Goal: Complete application form: Complete application form

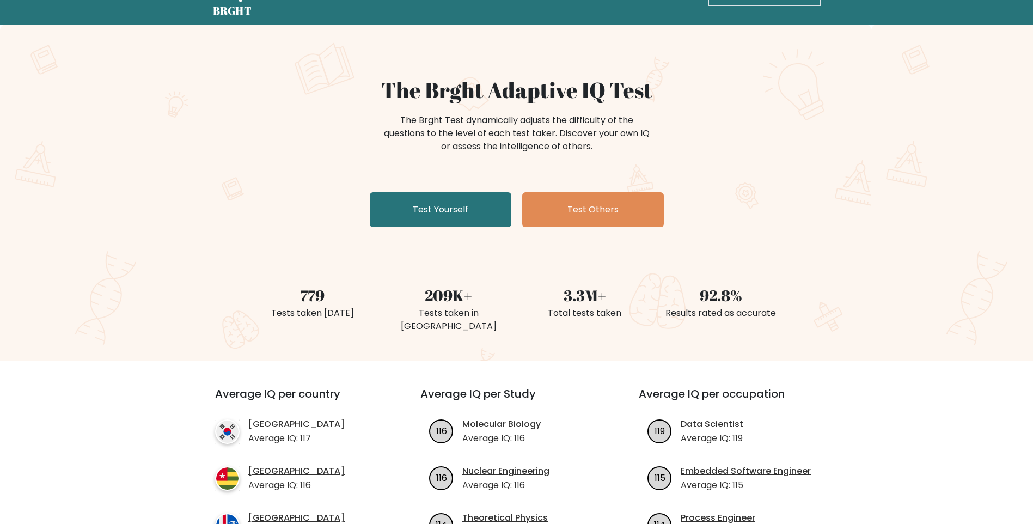
scroll to position [54, 0]
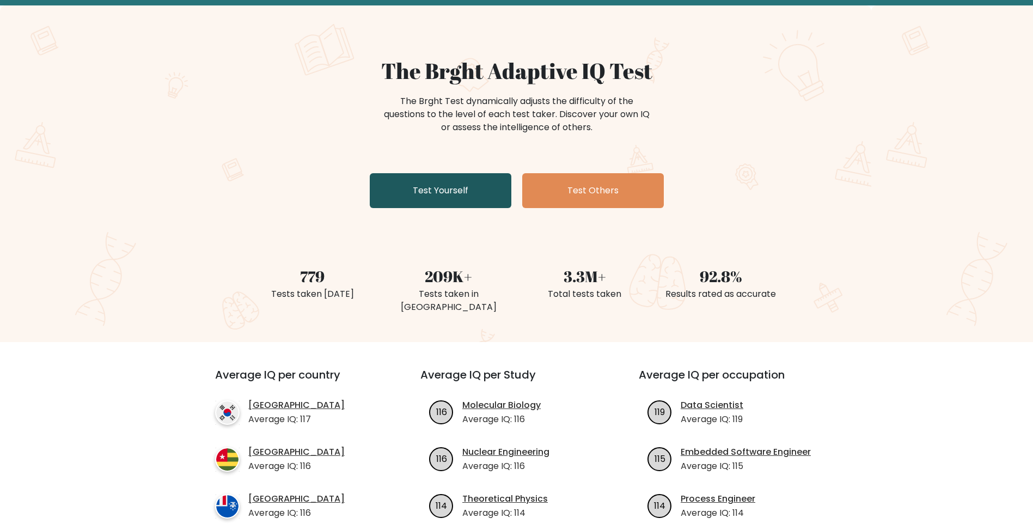
click at [425, 192] on link "Test Yourself" at bounding box center [441, 190] width 142 height 35
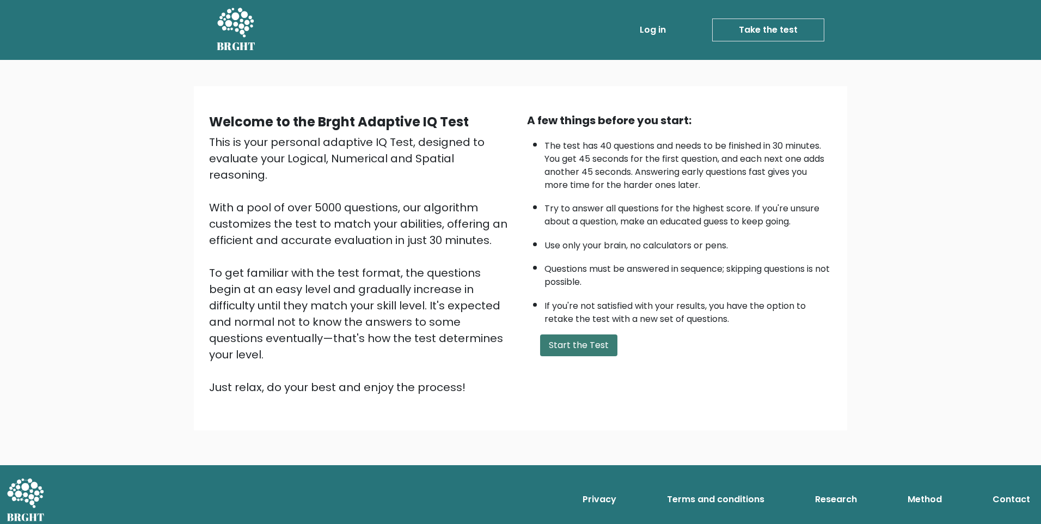
click at [595, 346] on button "Start the Test" at bounding box center [578, 345] width 77 height 22
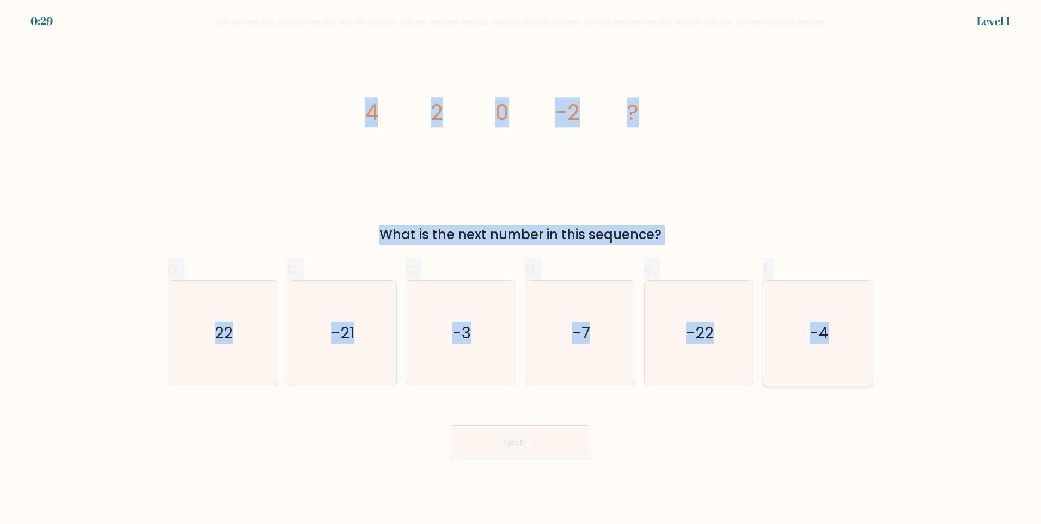
drag, startPoint x: 362, startPoint y: 107, endPoint x: 860, endPoint y: 363, distance: 559.8
click at [860, 363] on form at bounding box center [520, 240] width 1041 height 440
copy form "4 2 0 -2 ? What is the next number in this sequence? a. 22 b. -21 c. -3 d. -7 e…"
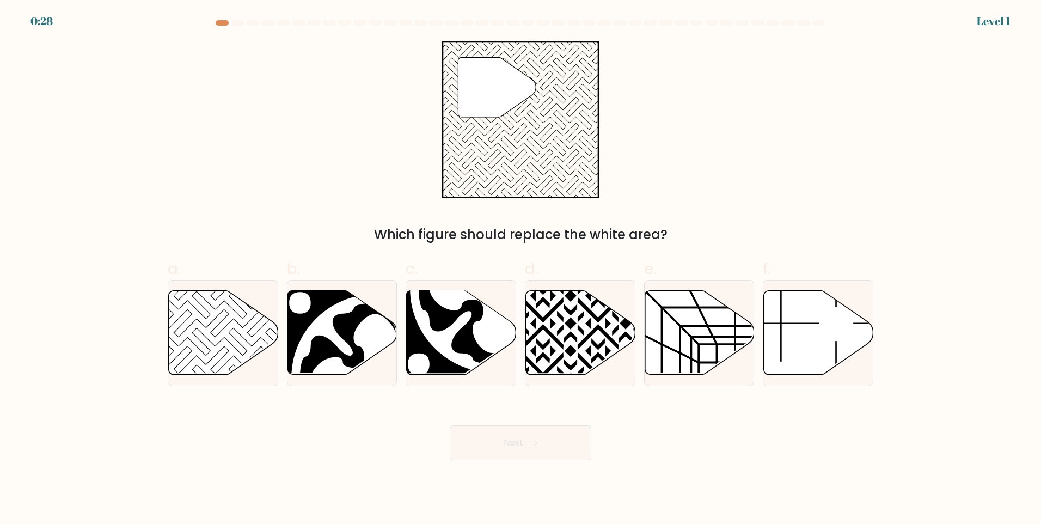
click at [184, 77] on div "" Which figure should replace the white area?" at bounding box center [520, 142] width 719 height 203
click at [258, 299] on icon at bounding box center [222, 332] width 109 height 85
click at [520, 269] on input "a." at bounding box center [520, 265] width 1 height 7
radio input "true"
click at [532, 447] on button "Next" at bounding box center [521, 442] width 142 height 35
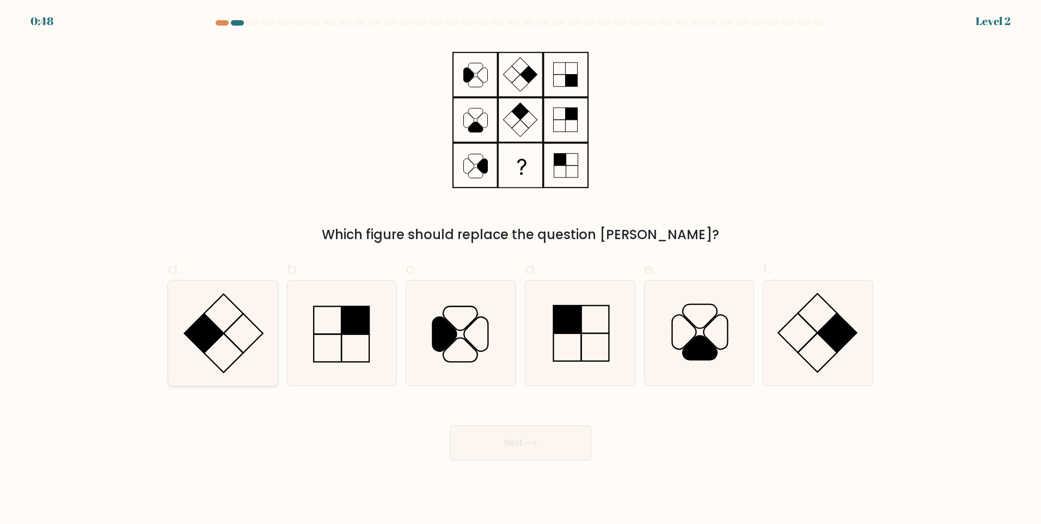
click at [234, 326] on icon at bounding box center [222, 332] width 105 height 105
click at [520, 269] on input "a." at bounding box center [520, 265] width 1 height 7
radio input "true"
click at [771, 332] on icon at bounding box center [817, 332] width 105 height 105
click at [521, 269] on input "f." at bounding box center [520, 265] width 1 height 7
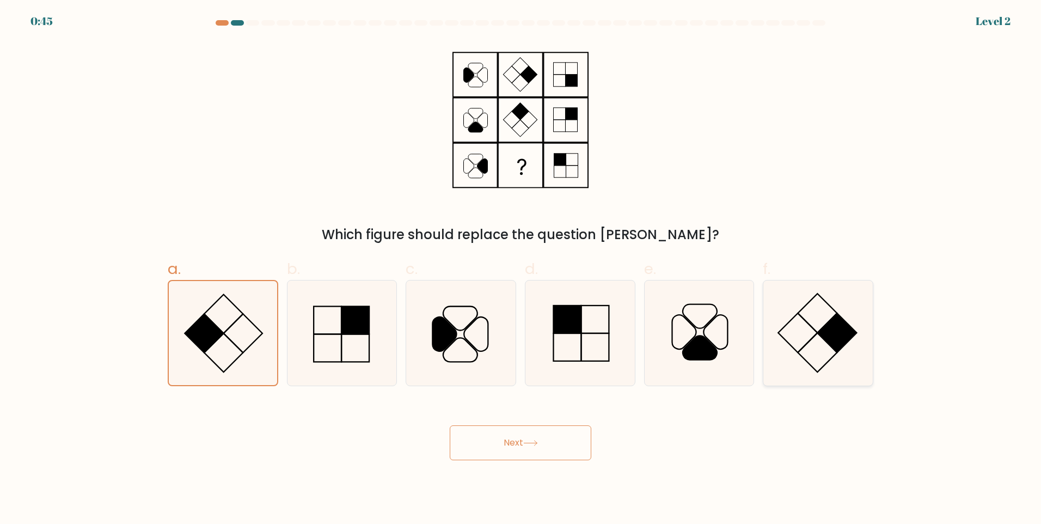
radio input "true"
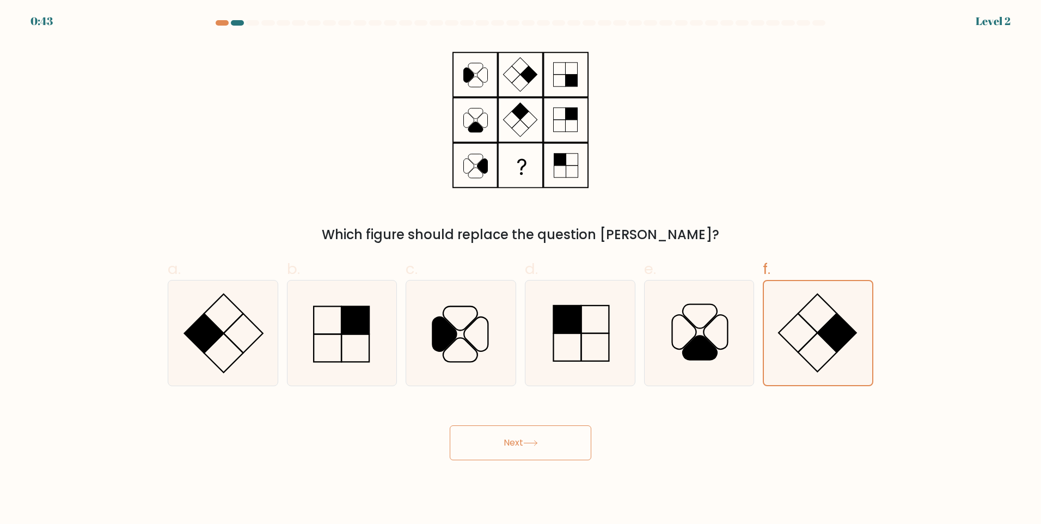
click at [506, 453] on button "Next" at bounding box center [521, 442] width 142 height 35
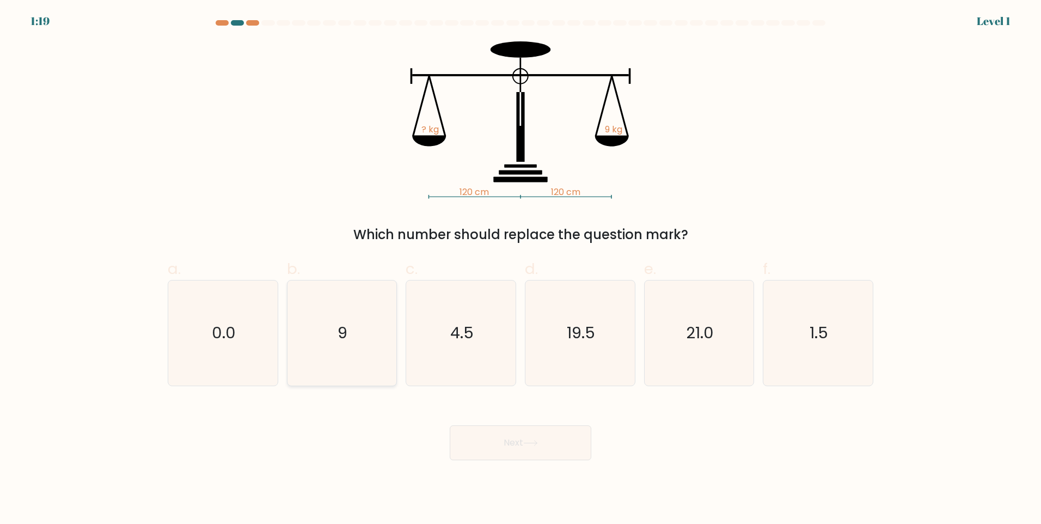
click at [358, 351] on icon "9" at bounding box center [341, 332] width 105 height 105
click at [520, 269] on input "b. 9" at bounding box center [520, 265] width 1 height 7
radio input "true"
click at [500, 442] on button "Next" at bounding box center [521, 442] width 142 height 35
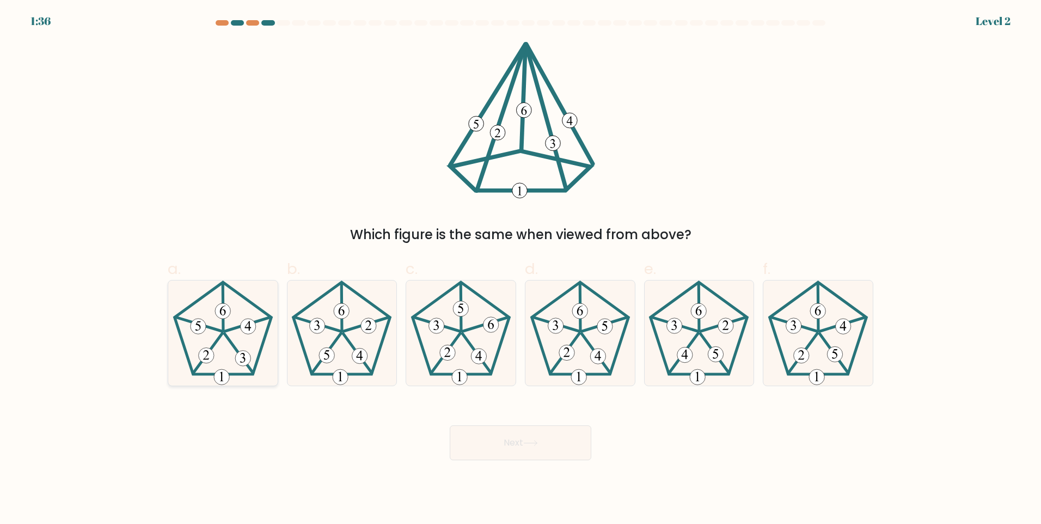
click at [238, 323] on icon at bounding box center [222, 332] width 105 height 105
click at [520, 269] on input "a." at bounding box center [520, 265] width 1 height 7
radio input "true"
click at [532, 438] on button "Next" at bounding box center [521, 442] width 142 height 35
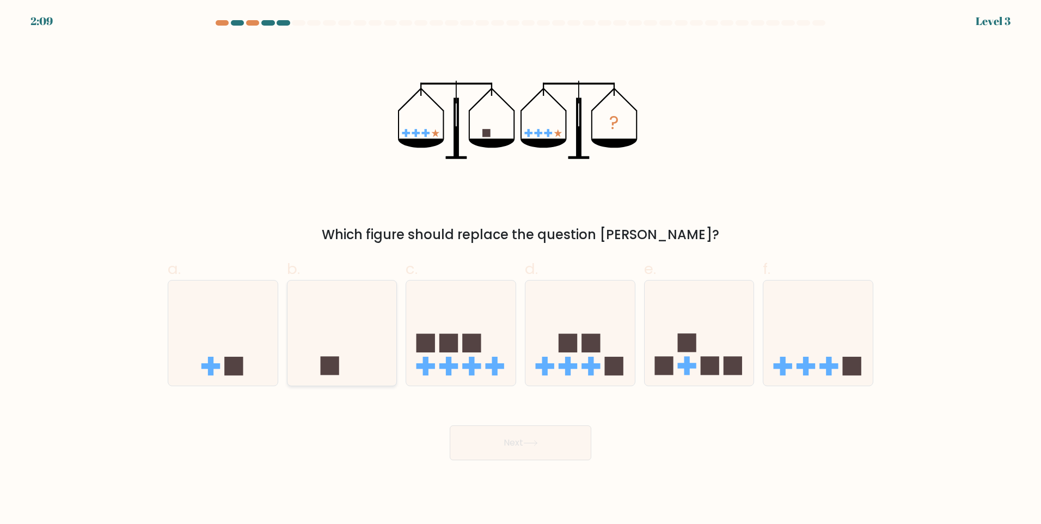
click at [331, 352] on icon at bounding box center [341, 332] width 109 height 90
click at [520, 269] on input "b." at bounding box center [520, 265] width 1 height 7
radio input "true"
click at [507, 447] on button "Next" at bounding box center [521, 442] width 142 height 35
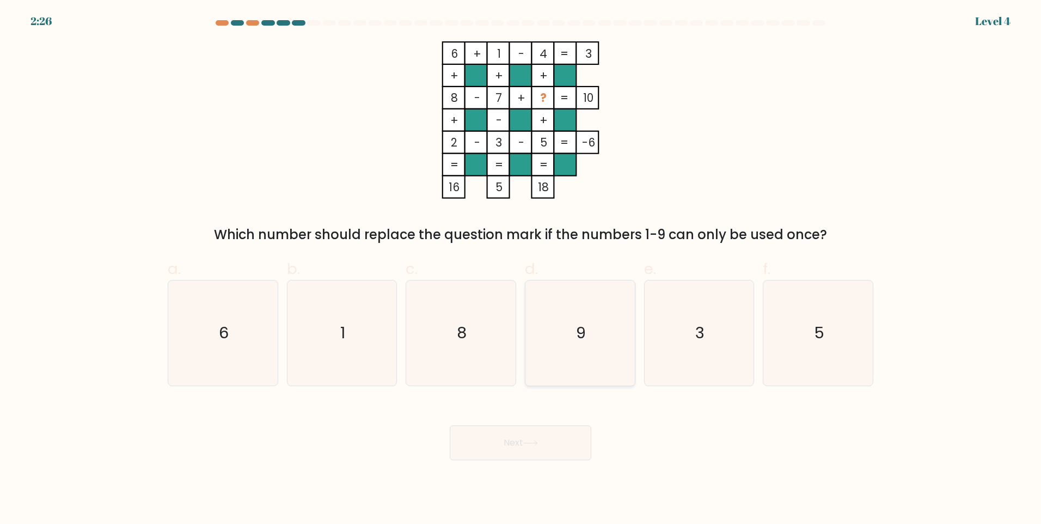
click at [569, 338] on icon "9" at bounding box center [580, 332] width 105 height 105
click at [521, 269] on input "d. 9" at bounding box center [520, 265] width 1 height 7
radio input "true"
click at [567, 455] on button "Next" at bounding box center [521, 442] width 142 height 35
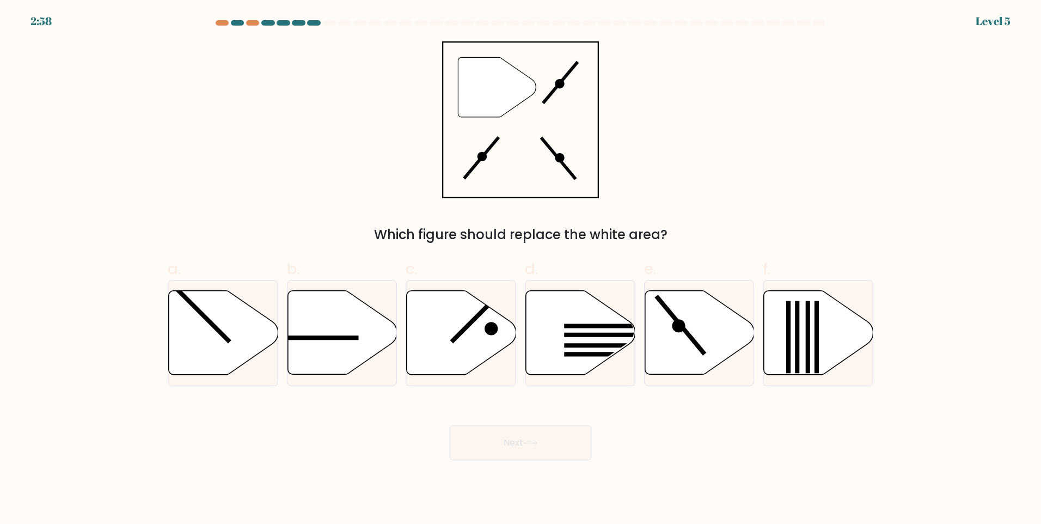
click at [640, 346] on div "e." at bounding box center [699, 322] width 119 height 128
click at [669, 324] on icon at bounding box center [699, 333] width 109 height 84
click at [521, 269] on input "e." at bounding box center [520, 265] width 1 height 7
radio input "true"
click at [587, 442] on button "Next" at bounding box center [521, 442] width 142 height 35
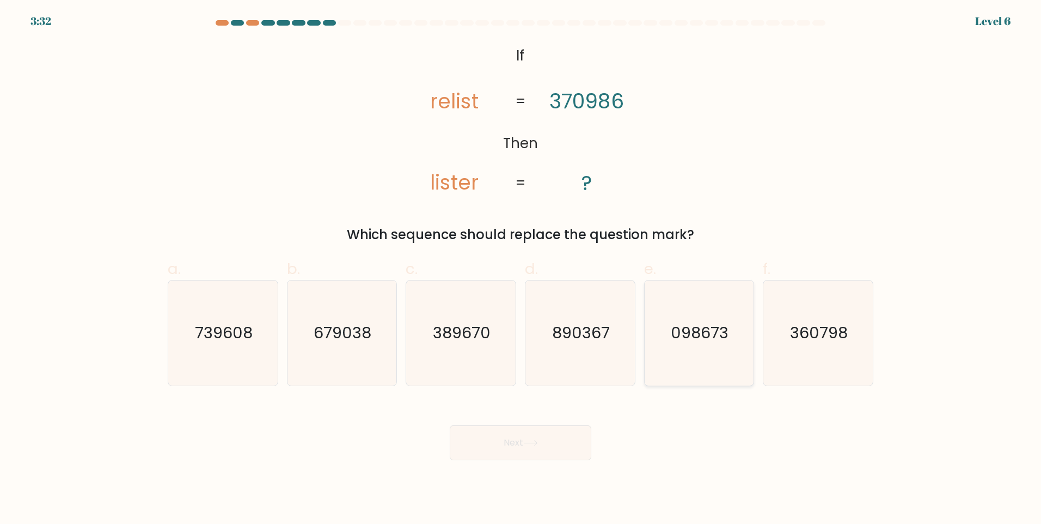
click at [678, 372] on icon "098673" at bounding box center [698, 332] width 105 height 105
click at [521, 269] on input "e. 098673" at bounding box center [520, 265] width 1 height 7
radio input "true"
click at [566, 439] on button "Next" at bounding box center [521, 442] width 142 height 35
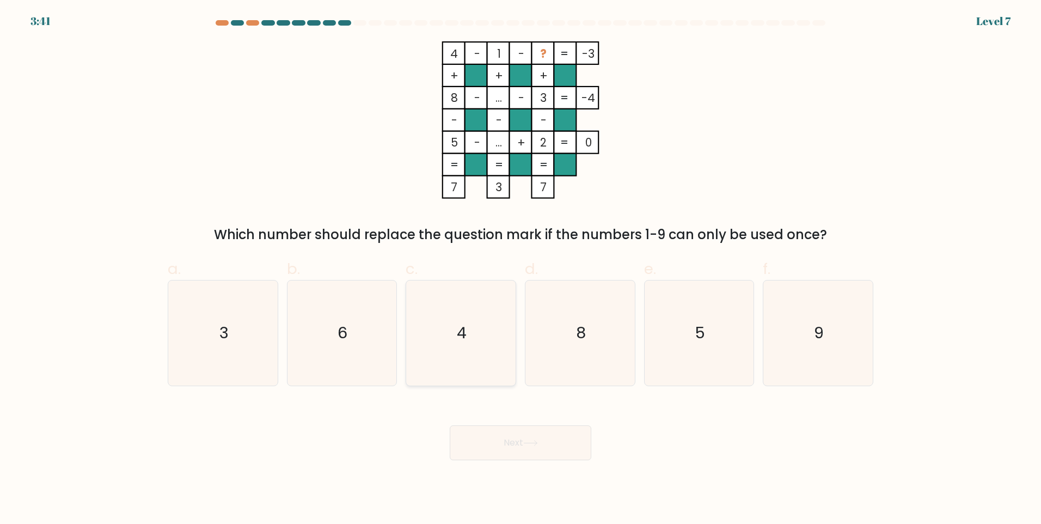
click at [468, 316] on icon "4" at bounding box center [460, 332] width 105 height 105
click at [520, 269] on input "c. 4" at bounding box center [520, 265] width 1 height 7
radio input "true"
click at [487, 429] on button "Next" at bounding box center [521, 442] width 142 height 35
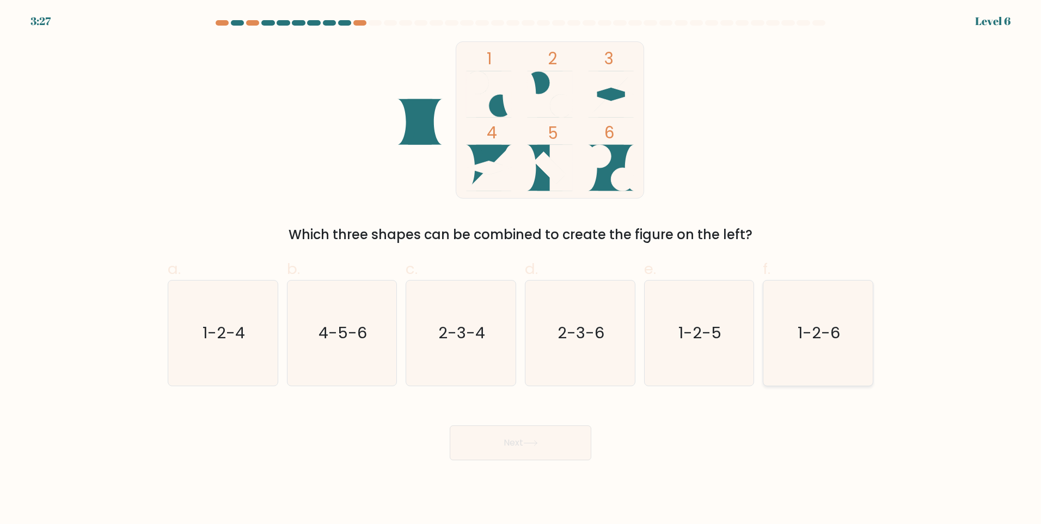
click at [810, 324] on text "1-2-6" at bounding box center [819, 333] width 42 height 22
click at [521, 269] on input "f. 1-2-6" at bounding box center [520, 265] width 1 height 7
radio input "true"
click at [532, 443] on icon at bounding box center [530, 442] width 13 height 5
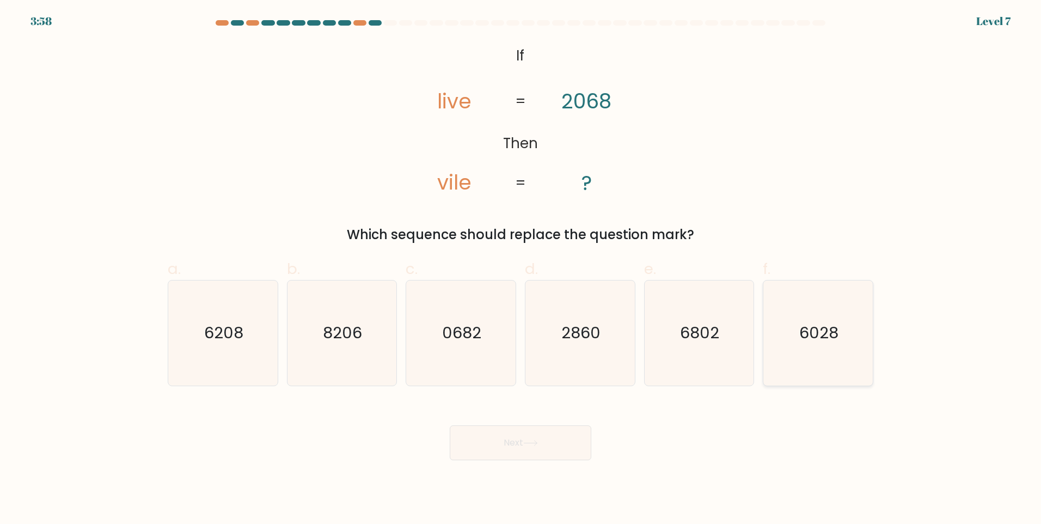
click at [824, 329] on text "6028" at bounding box center [819, 333] width 39 height 22
click at [521, 269] on input "f. 6028" at bounding box center [520, 265] width 1 height 7
radio input "true"
click at [552, 455] on button "Next" at bounding box center [521, 442] width 142 height 35
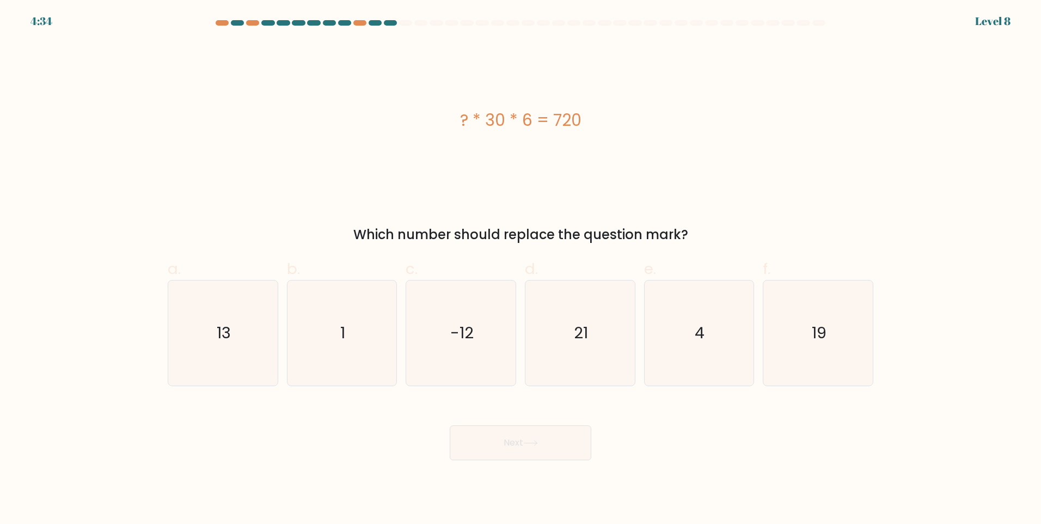
drag, startPoint x: 459, startPoint y: 119, endPoint x: 591, endPoint y: 134, distance: 133.2
click at [591, 134] on div "? * 30 * 6 = 720" at bounding box center [521, 119] width 706 height 157
drag, startPoint x: 591, startPoint y: 134, endPoint x: 541, endPoint y: 117, distance: 53.0
copy div "? * 30 * 6 = 720"
drag, startPoint x: 667, startPoint y: 324, endPoint x: 663, endPoint y: 331, distance: 8.2
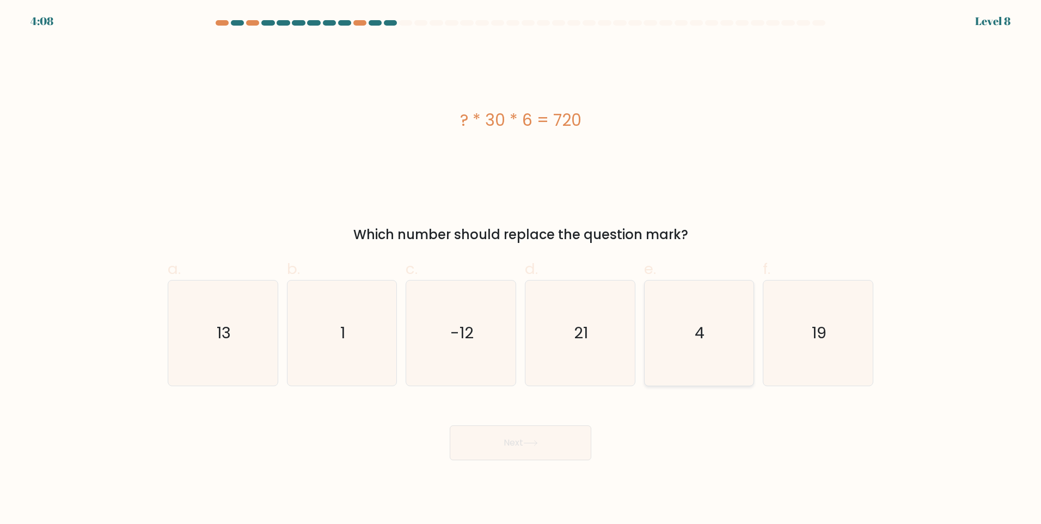
click at [667, 324] on icon "4" at bounding box center [698, 332] width 105 height 105
click at [521, 269] on input "e. 4" at bounding box center [520, 265] width 1 height 7
radio input "true"
click at [543, 439] on button "Next" at bounding box center [521, 442] width 142 height 35
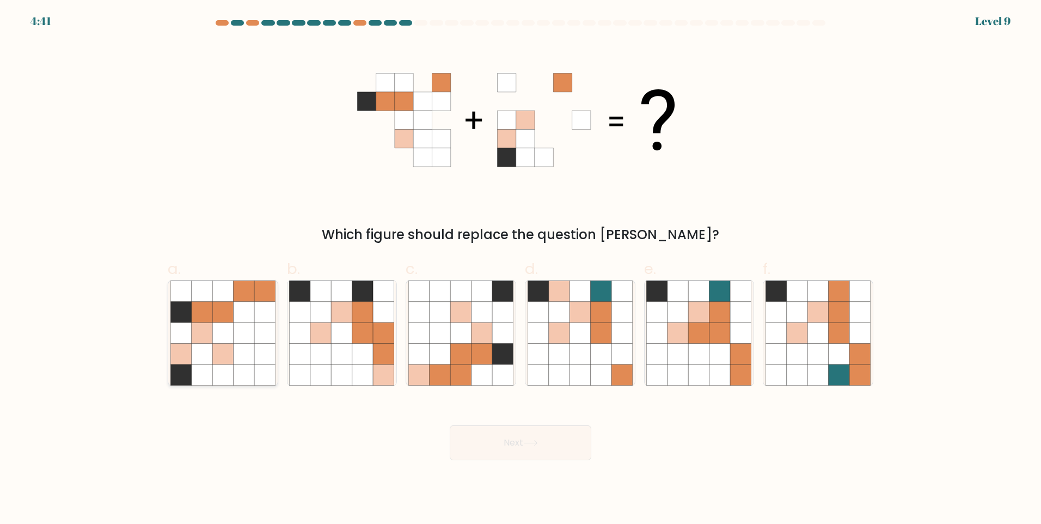
click at [261, 316] on icon at bounding box center [264, 312] width 21 height 21
click at [520, 269] on input "a." at bounding box center [520, 265] width 1 height 7
radio input "true"
click at [520, 444] on button "Next" at bounding box center [521, 442] width 142 height 35
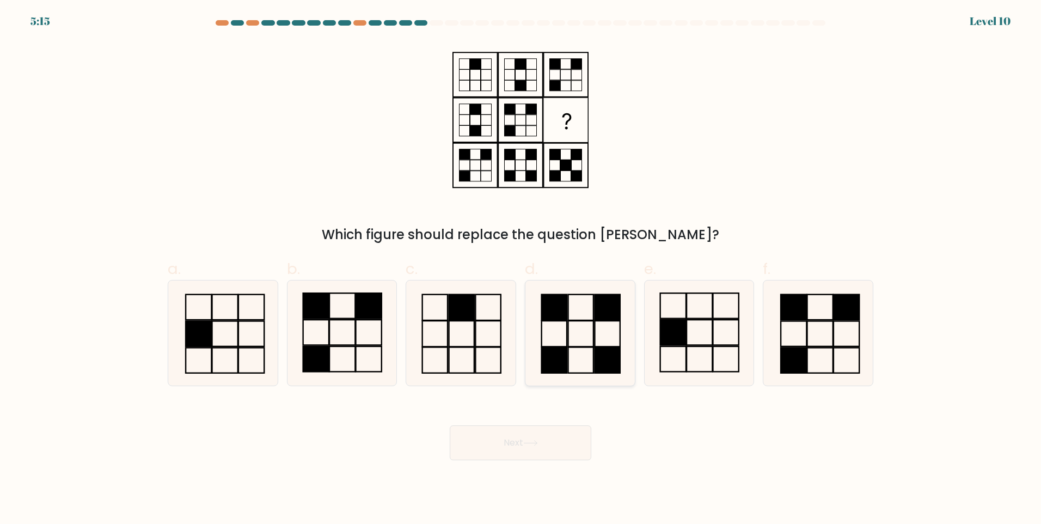
click at [602, 333] on icon at bounding box center [580, 332] width 105 height 105
click at [521, 269] on input "d." at bounding box center [520, 265] width 1 height 7
radio input "true"
drag, startPoint x: 550, startPoint y: 435, endPoint x: 554, endPoint y: 431, distance: 5.8
click at [551, 434] on button "Next" at bounding box center [521, 442] width 142 height 35
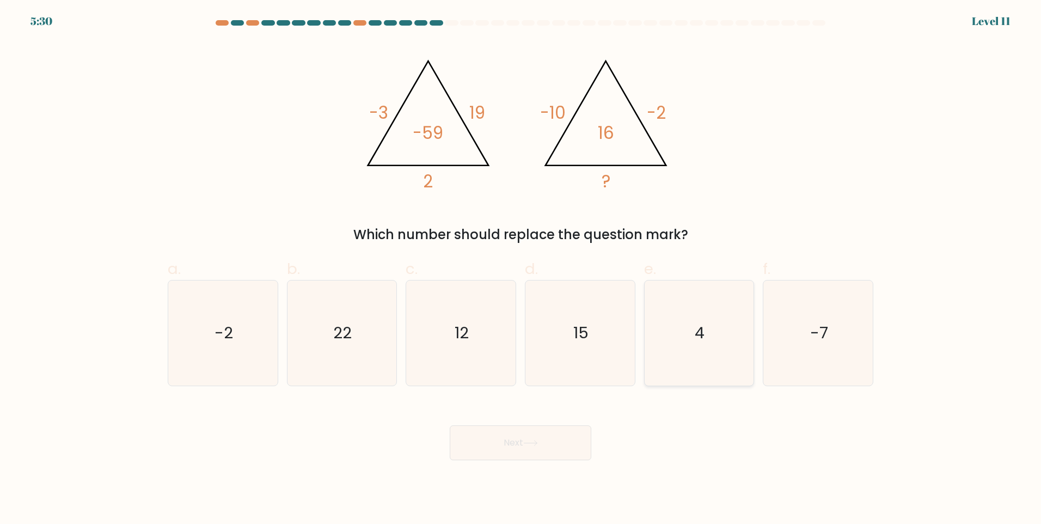
click at [670, 338] on icon "4" at bounding box center [698, 332] width 105 height 105
click at [521, 269] on input "e. 4" at bounding box center [520, 265] width 1 height 7
radio input "true"
click at [580, 433] on button "Next" at bounding box center [521, 442] width 142 height 35
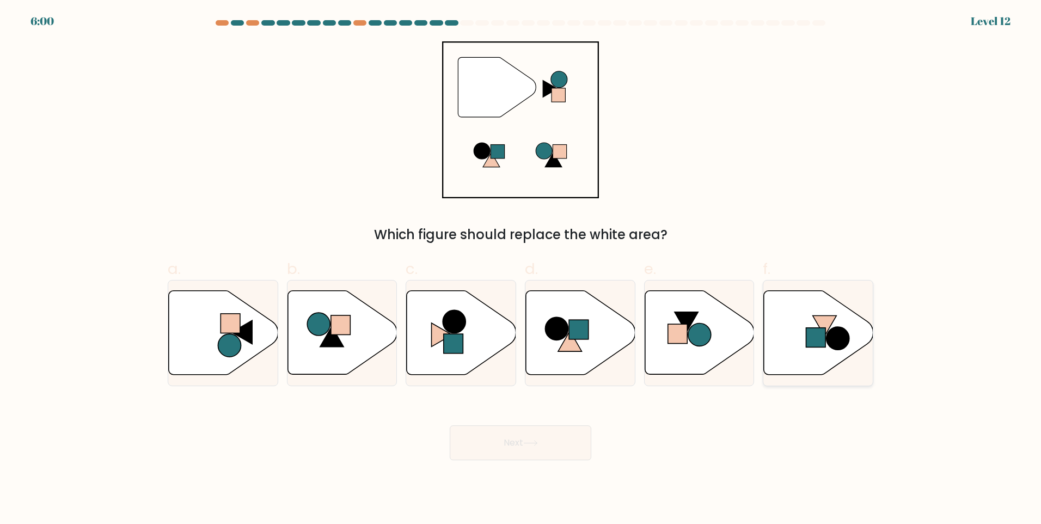
click at [802, 358] on icon at bounding box center [818, 333] width 109 height 84
click at [521, 269] on input "f." at bounding box center [520, 265] width 1 height 7
radio input "true"
click at [557, 450] on button "Next" at bounding box center [521, 442] width 142 height 35
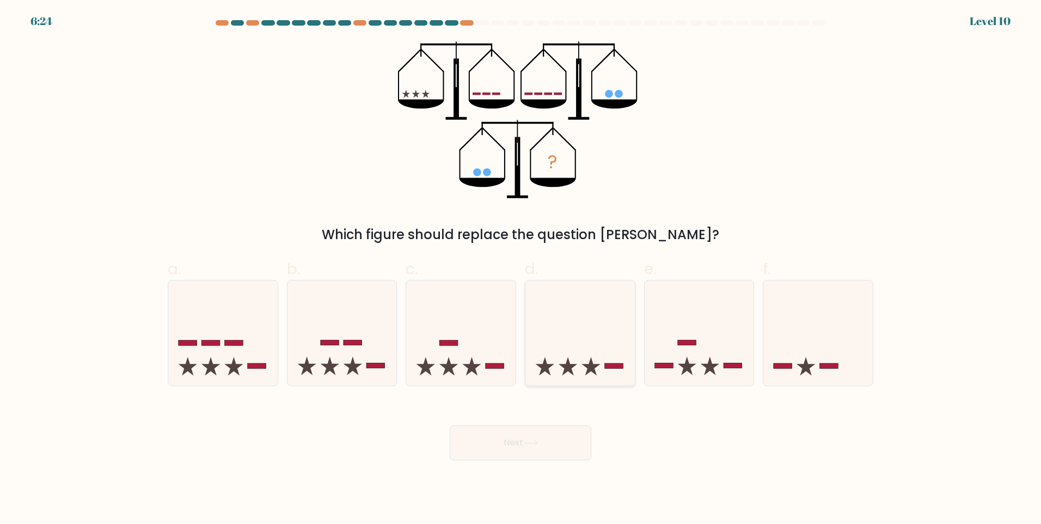
click at [579, 360] on icon at bounding box center [579, 332] width 109 height 90
click at [521, 269] on input "d." at bounding box center [520, 265] width 1 height 7
radio input "true"
click at [556, 429] on button "Next" at bounding box center [521, 442] width 142 height 35
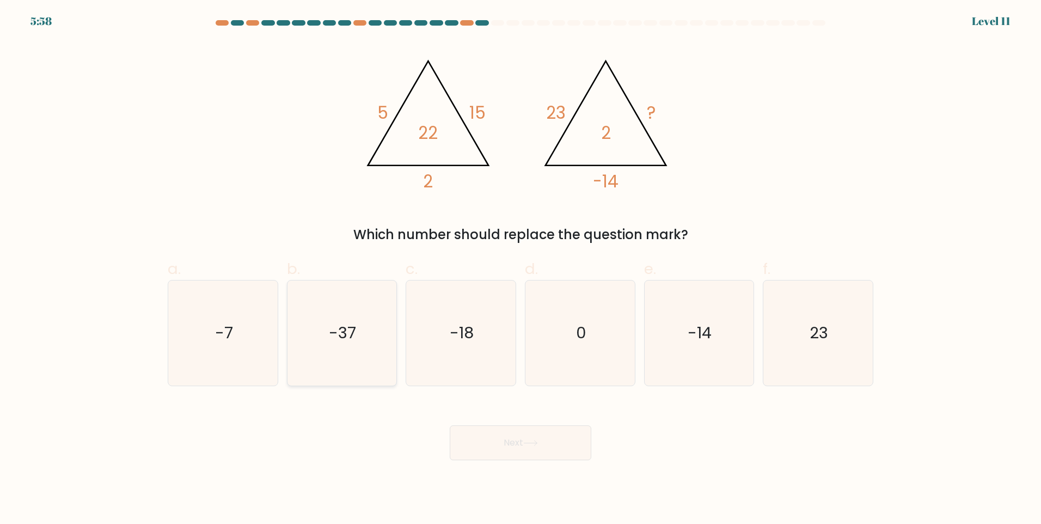
click at [375, 345] on icon "-37" at bounding box center [341, 332] width 105 height 105
click at [520, 269] on input "b. -37" at bounding box center [520, 265] width 1 height 7
radio input "true"
click at [549, 430] on button "Next" at bounding box center [521, 442] width 142 height 35
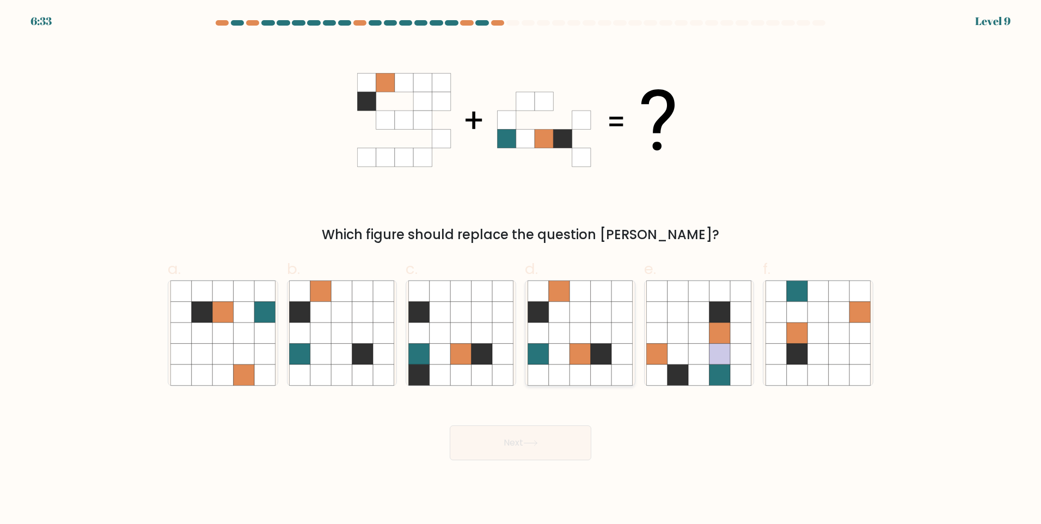
click at [567, 354] on icon at bounding box center [559, 354] width 21 height 21
click at [521, 269] on input "d." at bounding box center [520, 265] width 1 height 7
radio input "true"
click at [553, 424] on div "Next" at bounding box center [520, 429] width 719 height 61
click at [549, 440] on button "Next" at bounding box center [521, 442] width 142 height 35
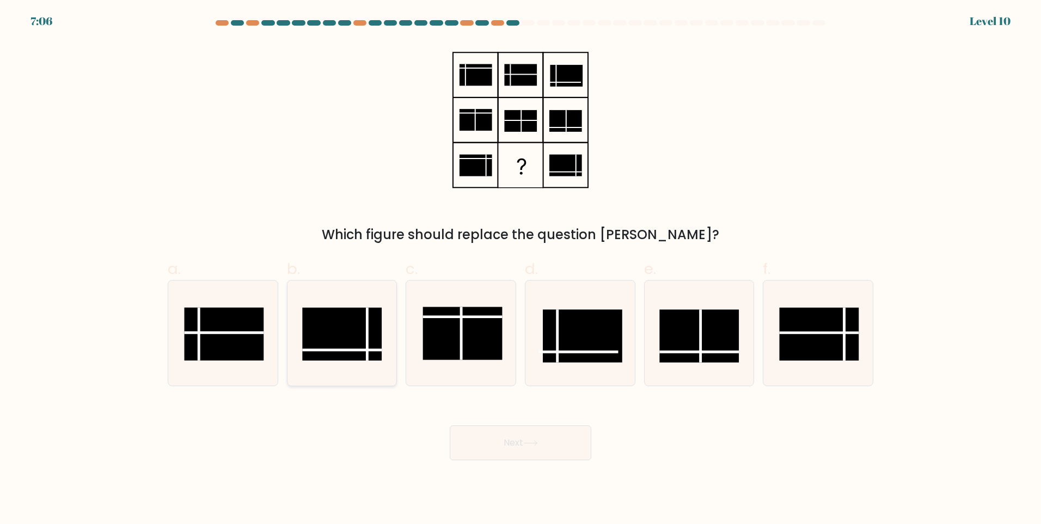
click at [383, 354] on icon at bounding box center [341, 332] width 105 height 105
click at [520, 269] on input "b." at bounding box center [520, 265] width 1 height 7
radio input "true"
click at [538, 440] on icon at bounding box center [530, 443] width 15 height 6
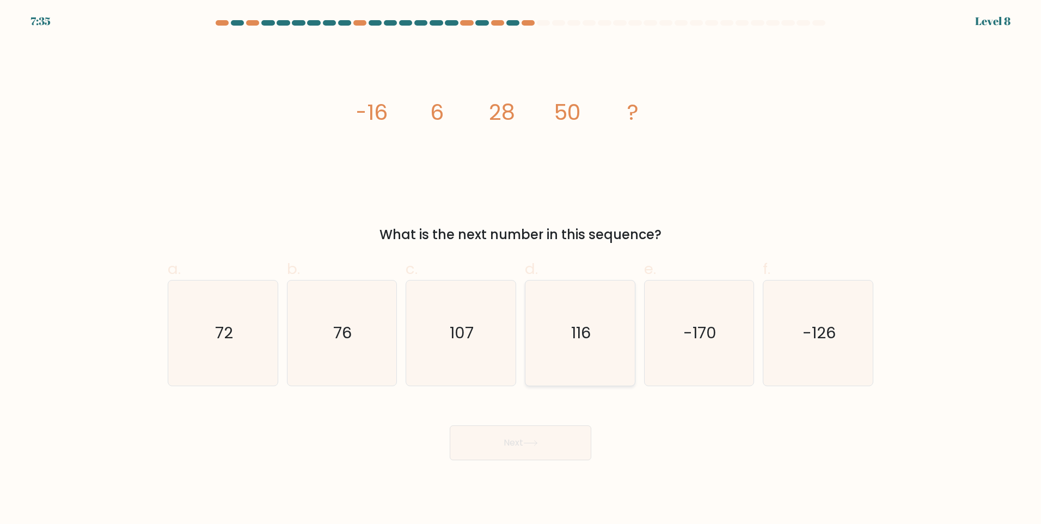
click at [585, 330] on text "116" at bounding box center [581, 333] width 20 height 22
click at [521, 269] on input "d. 116" at bounding box center [520, 265] width 1 height 7
radio input "true"
click at [561, 454] on button "Next" at bounding box center [521, 442] width 142 height 35
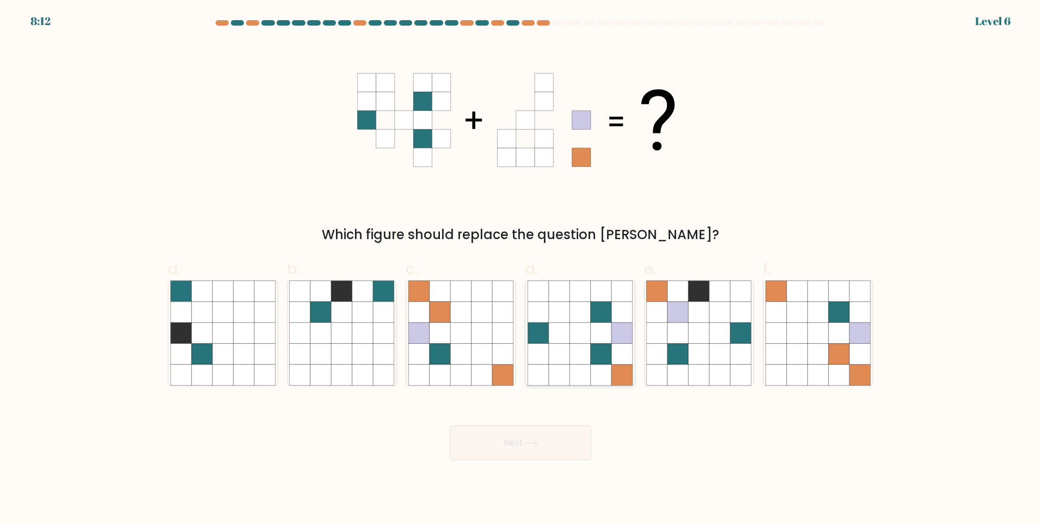
click at [598, 361] on icon at bounding box center [601, 354] width 21 height 21
click at [521, 269] on input "d." at bounding box center [520, 265] width 1 height 7
radio input "true"
click at [563, 428] on button "Next" at bounding box center [521, 442] width 142 height 35
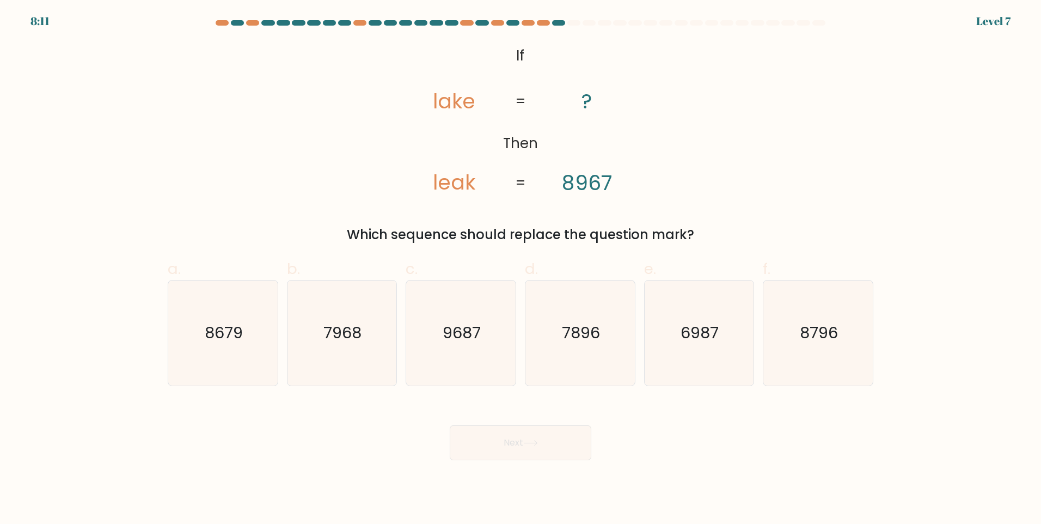
click at [557, 438] on button "Next" at bounding box center [521, 442] width 142 height 35
click at [268, 321] on icon "8679" at bounding box center [222, 332] width 105 height 105
click at [520, 269] on input "a. 8679" at bounding box center [520, 265] width 1 height 7
radio input "true"
click at [528, 441] on icon at bounding box center [530, 443] width 15 height 6
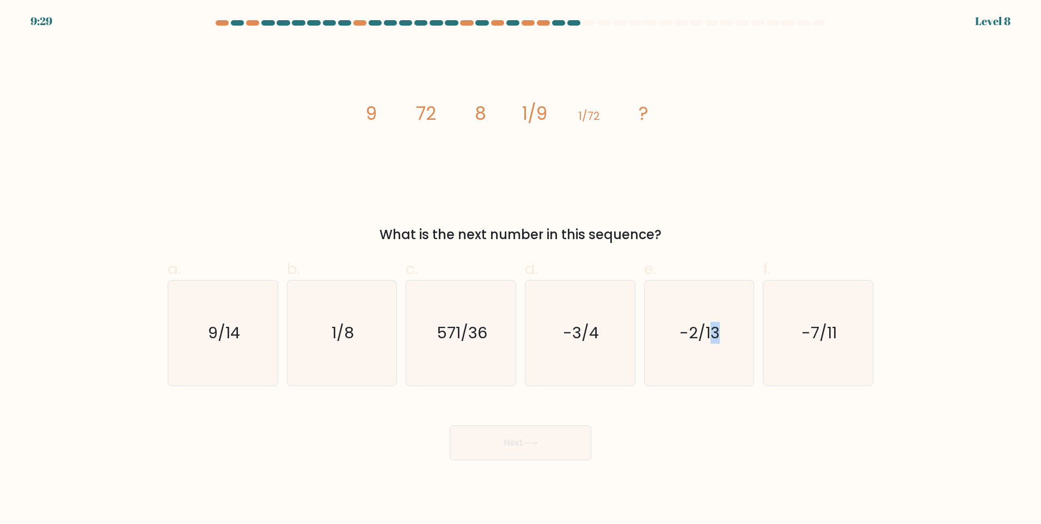
drag, startPoint x: 716, startPoint y: 345, endPoint x: 520, endPoint y: 328, distance: 196.2
click at [715, 347] on icon "-2/13" at bounding box center [698, 332] width 105 height 105
click at [521, 269] on input "e. -2/13" at bounding box center [520, 265] width 1 height 7
radio input "true"
click at [528, 432] on button "Next" at bounding box center [521, 442] width 142 height 35
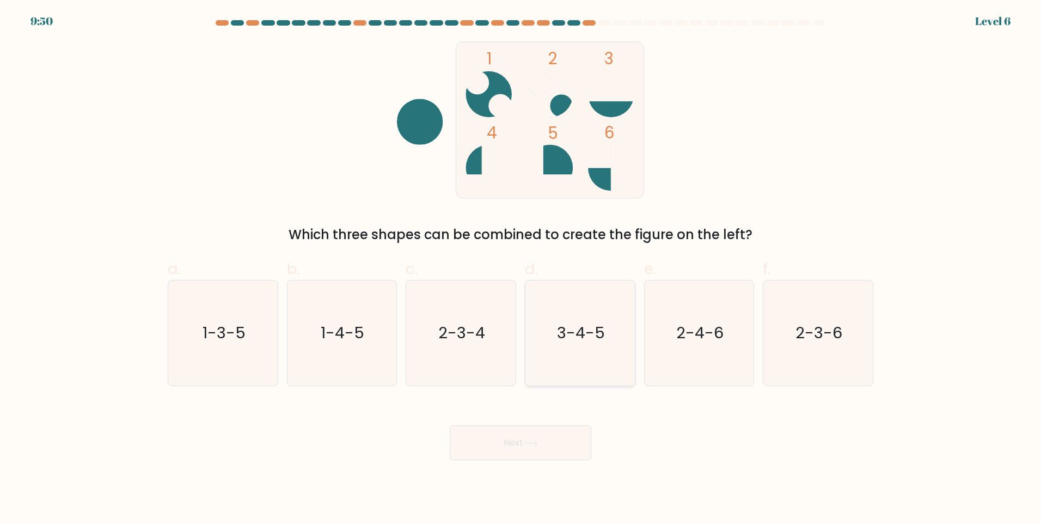
click at [575, 344] on icon "3-4-5" at bounding box center [580, 332] width 105 height 105
click at [521, 269] on input "d. 3-4-5" at bounding box center [520, 265] width 1 height 7
radio input "true"
click at [573, 442] on button "Next" at bounding box center [521, 442] width 142 height 35
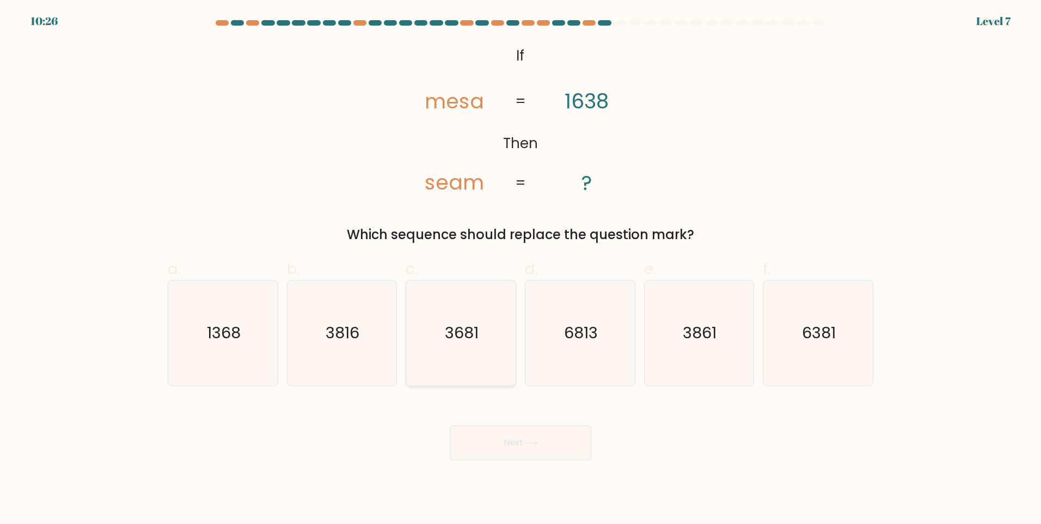
click at [470, 341] on text "3681" at bounding box center [462, 333] width 34 height 22
click at [520, 269] on input "c. 3681" at bounding box center [520, 265] width 1 height 7
radio input "true"
click at [558, 434] on button "Next" at bounding box center [521, 442] width 142 height 35
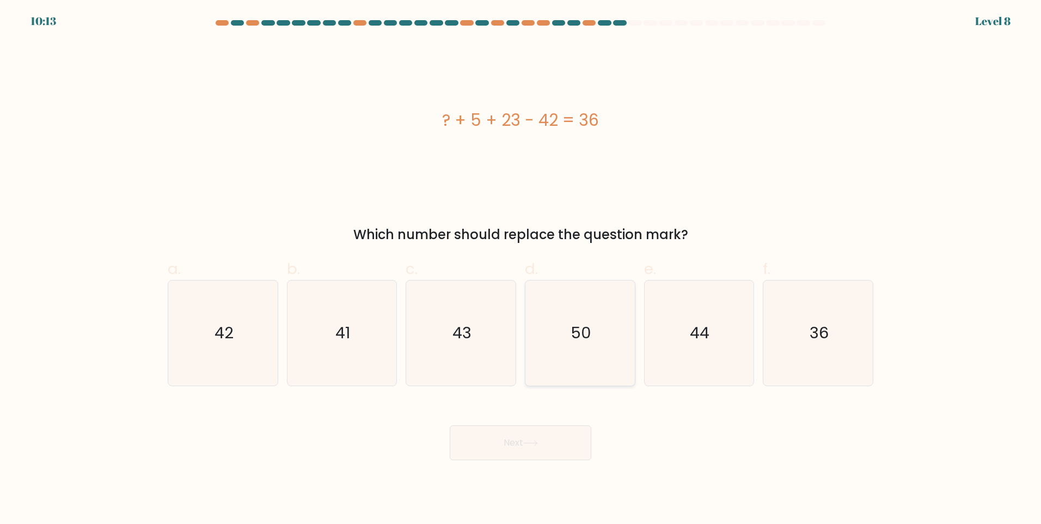
click at [554, 339] on icon "50" at bounding box center [580, 332] width 105 height 105
click at [521, 269] on input "d. 50" at bounding box center [520, 265] width 1 height 7
radio input "true"
click at [537, 440] on icon at bounding box center [530, 443] width 15 height 6
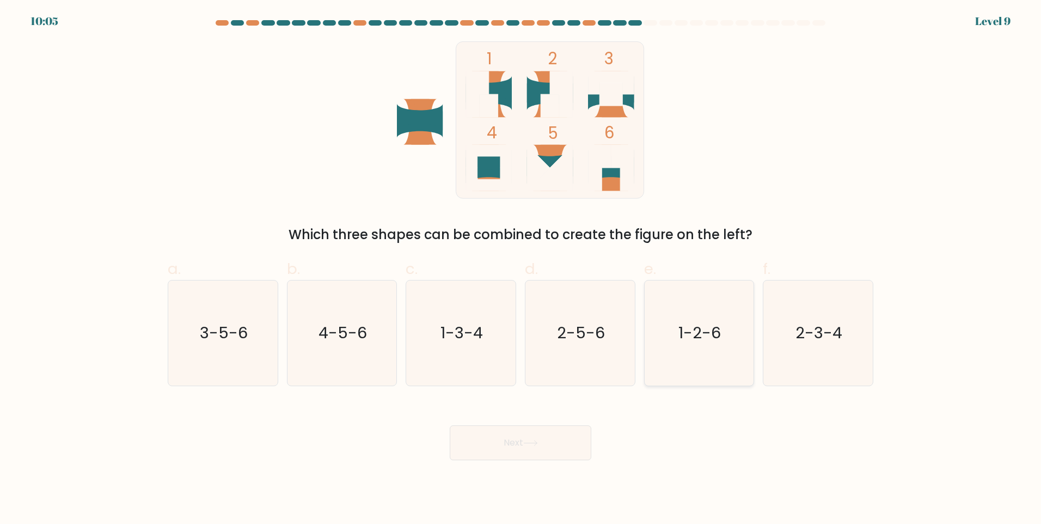
click at [732, 339] on icon "1-2-6" at bounding box center [698, 332] width 105 height 105
click at [521, 269] on input "e. 1-2-6" at bounding box center [520, 265] width 1 height 7
radio input "true"
click at [565, 430] on button "Next" at bounding box center [521, 442] width 142 height 35
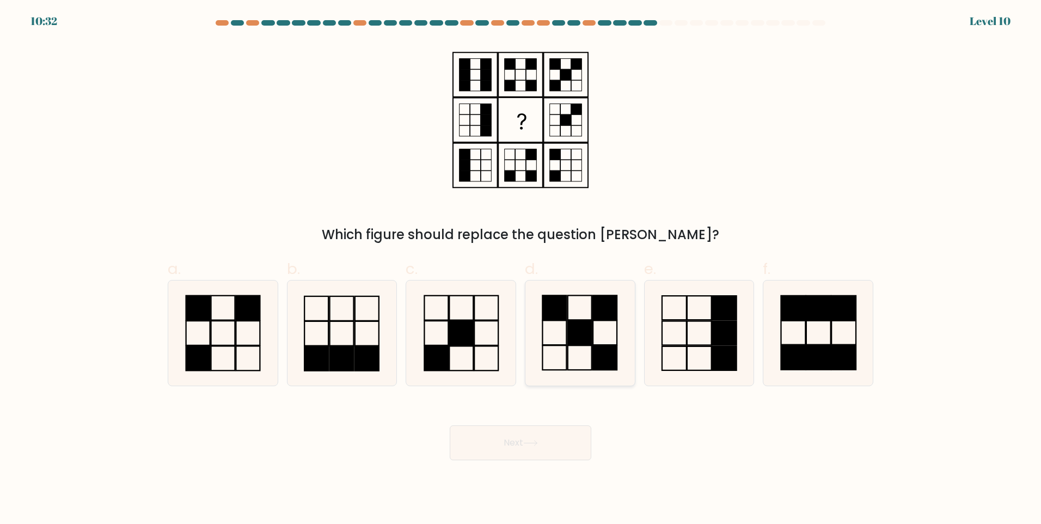
click at [566, 334] on icon at bounding box center [580, 332] width 105 height 105
click at [521, 269] on input "d." at bounding box center [520, 265] width 1 height 7
radio input "true"
click at [563, 466] on body "10:31 Level 10" at bounding box center [520, 262] width 1041 height 524
click at [558, 443] on button "Next" at bounding box center [521, 442] width 142 height 35
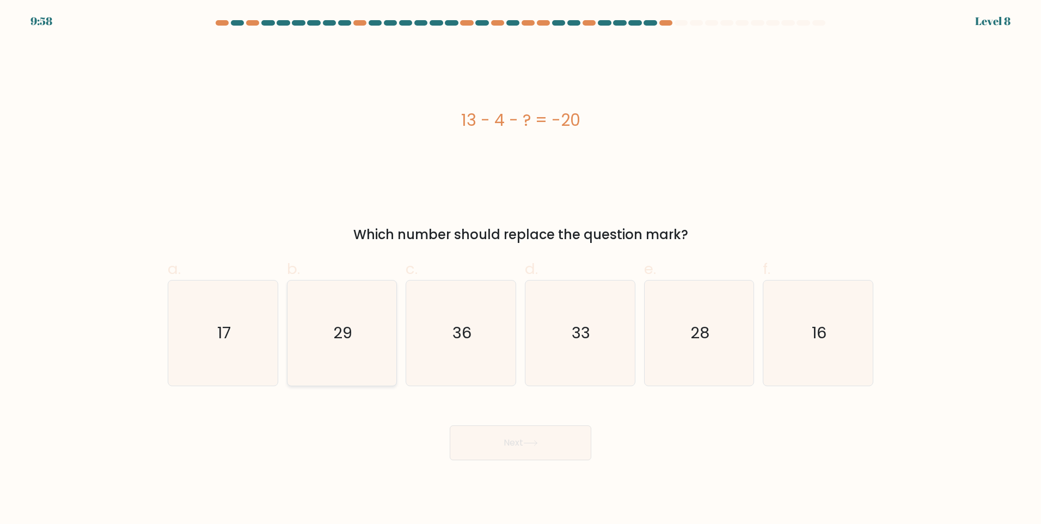
click at [366, 340] on icon "29" at bounding box center [341, 332] width 105 height 105
click at [520, 269] on input "b. 29" at bounding box center [520, 265] width 1 height 7
radio input "true"
click at [518, 446] on button "Next" at bounding box center [521, 442] width 142 height 35
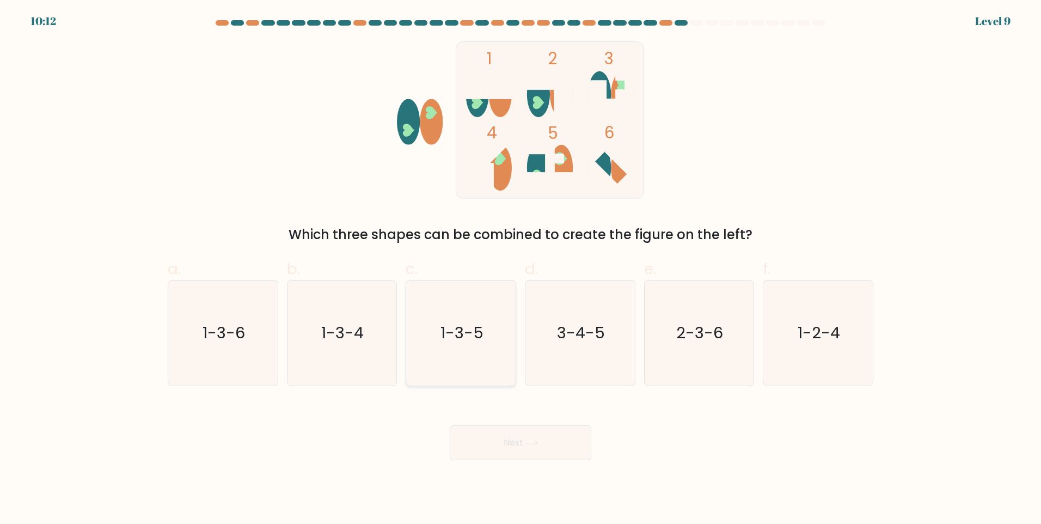
click at [460, 335] on text "1-3-5" at bounding box center [461, 333] width 43 height 22
click at [520, 269] on input "c. 1-3-5" at bounding box center [520, 265] width 1 height 7
radio input "true"
click at [535, 449] on button "Next" at bounding box center [521, 442] width 142 height 35
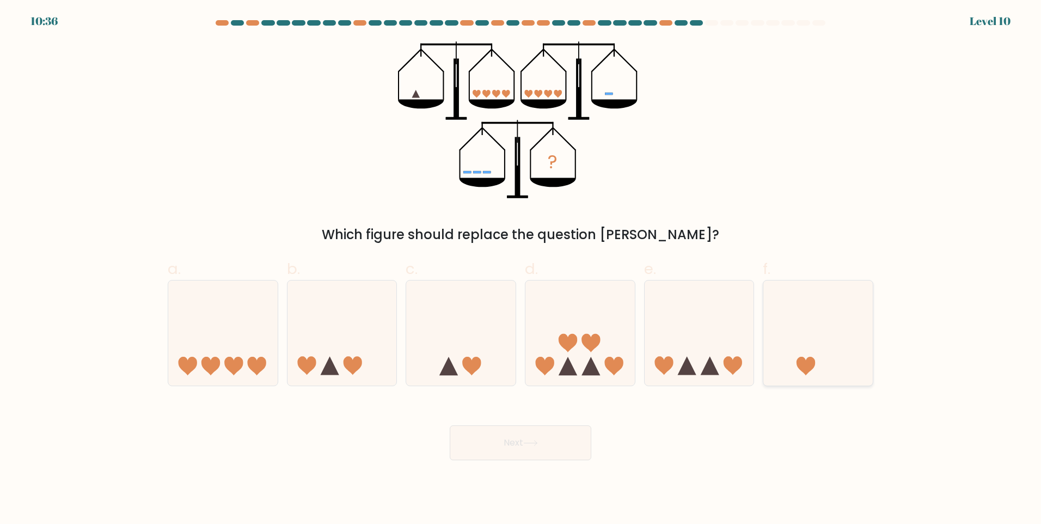
click at [806, 363] on icon at bounding box center [805, 366] width 19 height 19
click at [521, 269] on input "f." at bounding box center [520, 265] width 1 height 7
radio input "true"
click at [541, 430] on button "Next" at bounding box center [521, 442] width 142 height 35
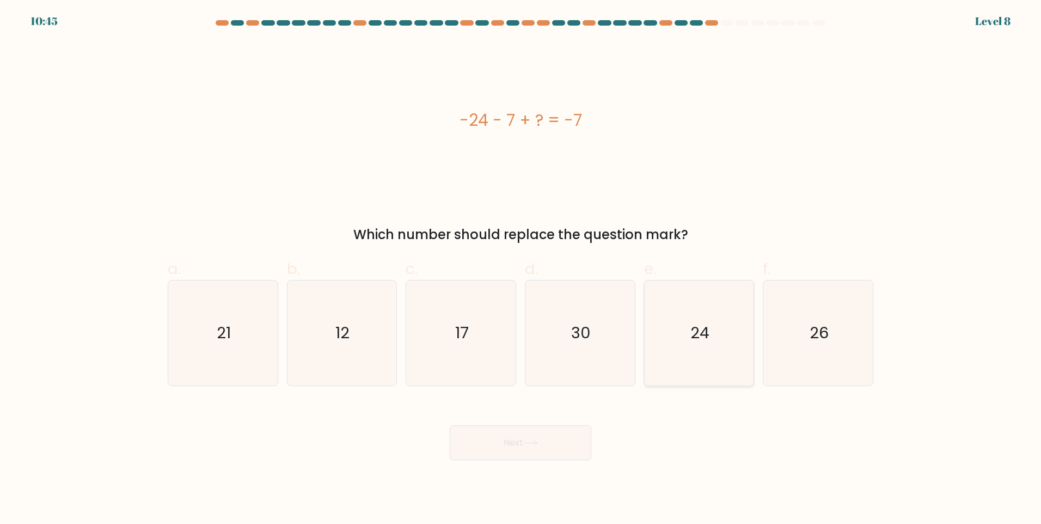
click at [671, 351] on icon "24" at bounding box center [698, 332] width 105 height 105
click at [521, 269] on input "e. 24" at bounding box center [520, 265] width 1 height 7
radio input "true"
click at [564, 459] on button "Next" at bounding box center [521, 442] width 142 height 35
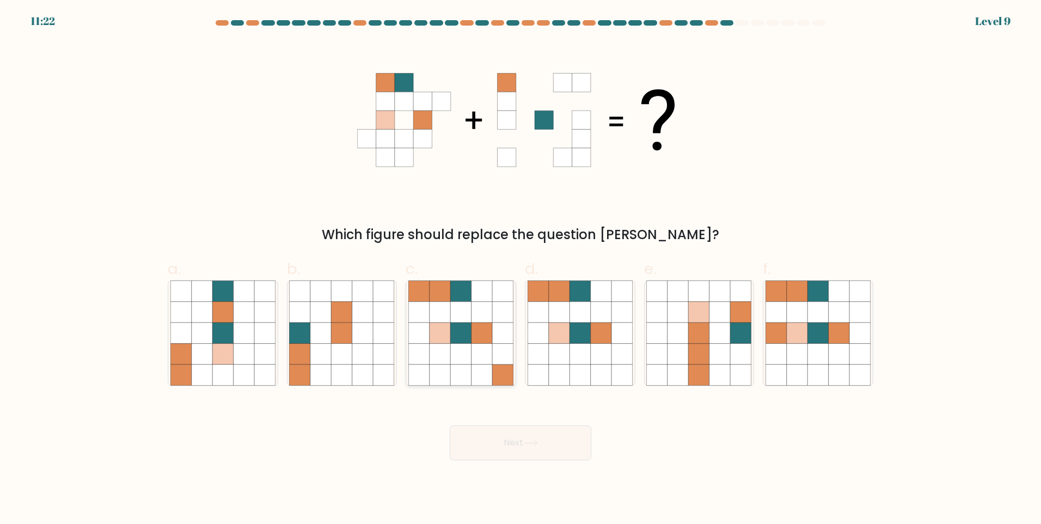
click at [418, 352] on icon at bounding box center [419, 354] width 21 height 21
click at [520, 269] on input "c." at bounding box center [520, 265] width 1 height 7
radio input "true"
click at [572, 455] on button "Next" at bounding box center [521, 442] width 142 height 35
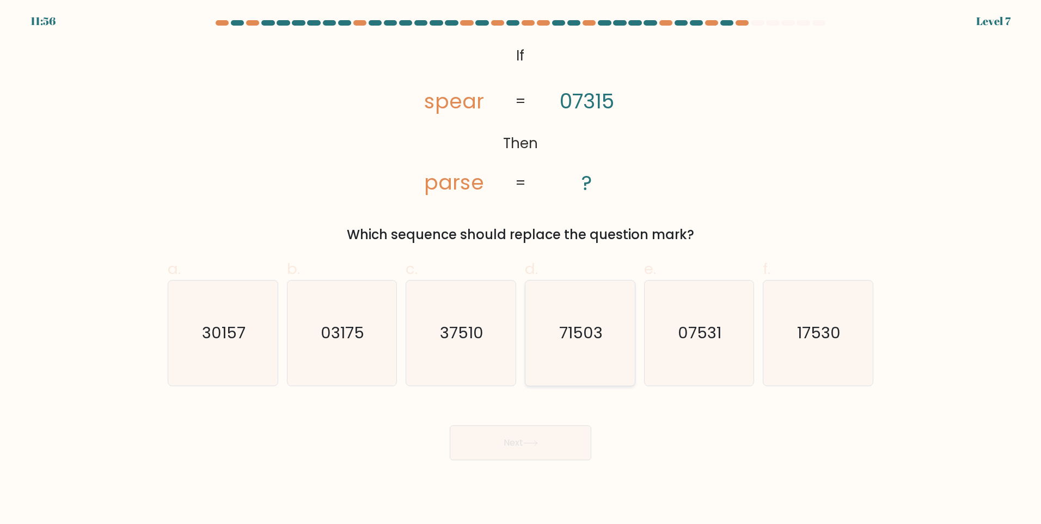
click at [592, 358] on icon "71503" at bounding box center [580, 332] width 105 height 105
click at [521, 269] on input "d. 71503" at bounding box center [520, 265] width 1 height 7
radio input "true"
click at [511, 453] on button "Next" at bounding box center [521, 442] width 142 height 35
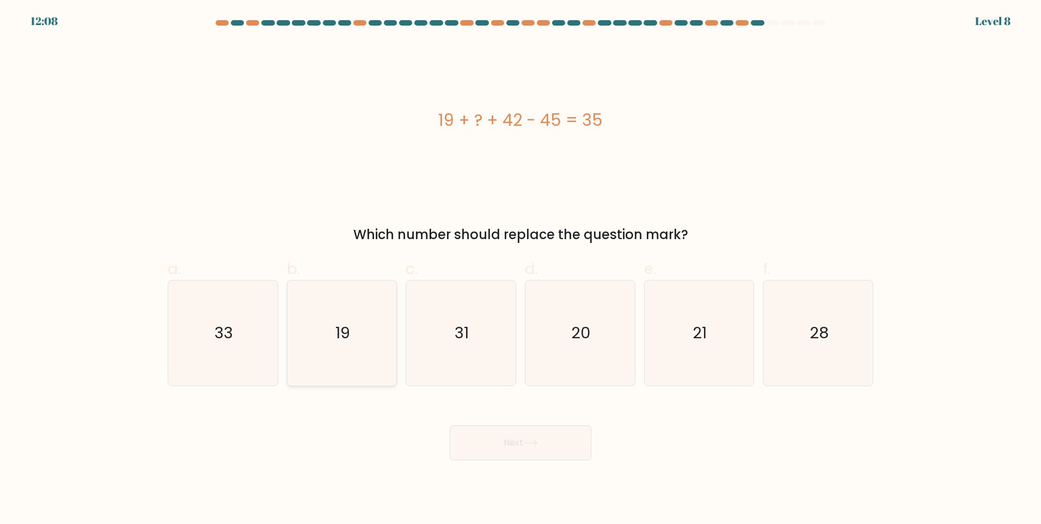
click at [297, 289] on icon "19" at bounding box center [341, 332] width 105 height 105
click at [520, 269] on input "b. 19" at bounding box center [520, 265] width 1 height 7
radio input "true"
click at [547, 451] on button "Next" at bounding box center [521, 442] width 142 height 35
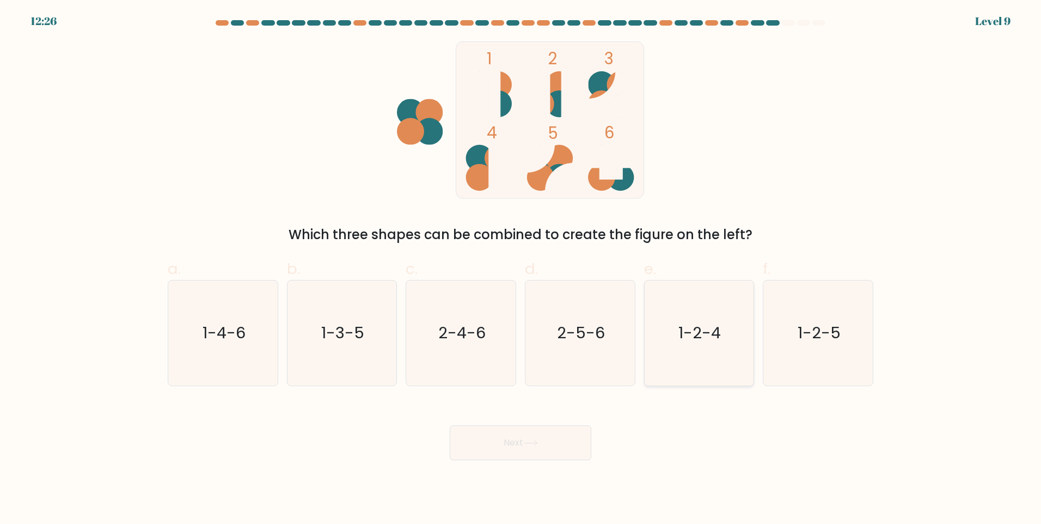
click at [691, 348] on icon "1-2-4" at bounding box center [698, 332] width 105 height 105
click at [521, 269] on input "e. 1-2-4" at bounding box center [520, 265] width 1 height 7
radio input "true"
click at [550, 434] on button "Next" at bounding box center [521, 442] width 142 height 35
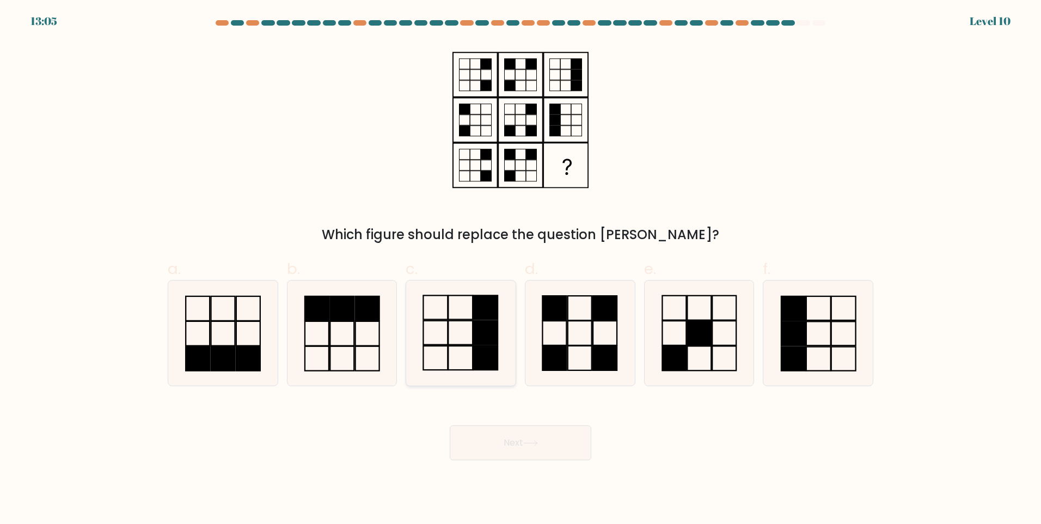
click at [484, 341] on rect at bounding box center [485, 333] width 24 height 24
click at [520, 269] on input "c." at bounding box center [520, 265] width 1 height 7
radio input "true"
click at [546, 445] on button "Next" at bounding box center [521, 442] width 142 height 35
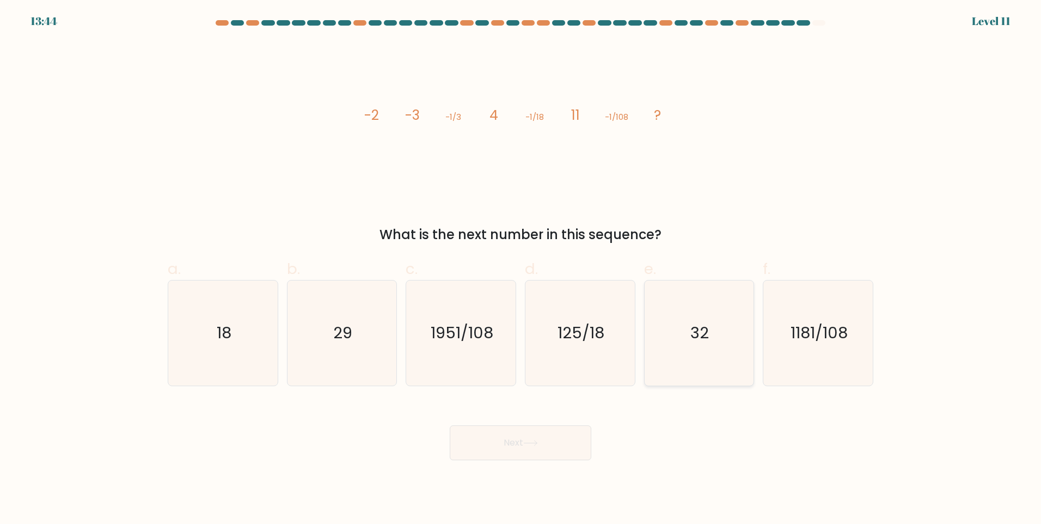
click at [681, 342] on icon "32" at bounding box center [698, 332] width 105 height 105
click at [521, 269] on input "e. 32" at bounding box center [520, 265] width 1 height 7
radio input "true"
click at [546, 436] on button "Next" at bounding box center [521, 442] width 142 height 35
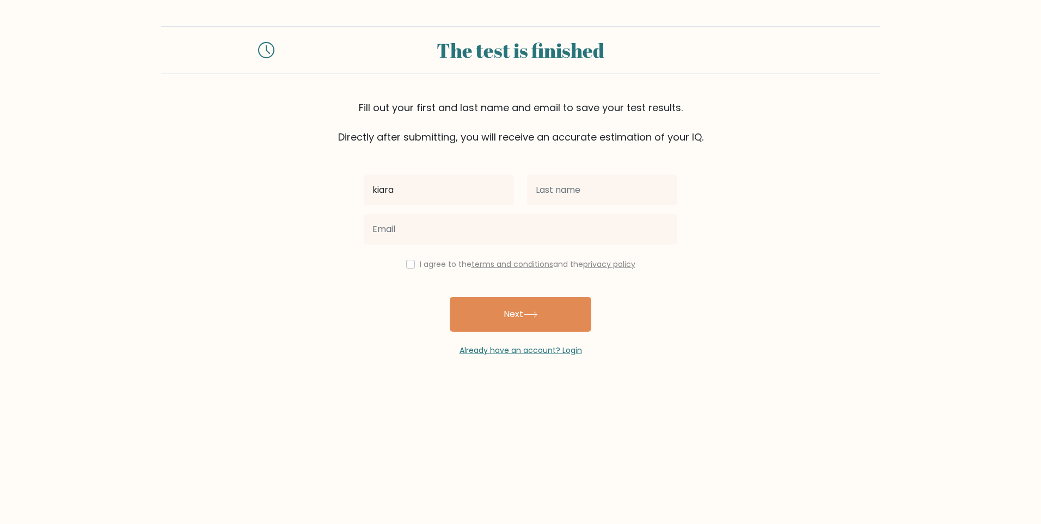
type input "kiara"
type input "agrao"
type input "[EMAIL_ADDRESS][DOMAIN_NAME]"
click at [409, 264] on input "checkbox" at bounding box center [410, 264] width 9 height 9
checkbox input "true"
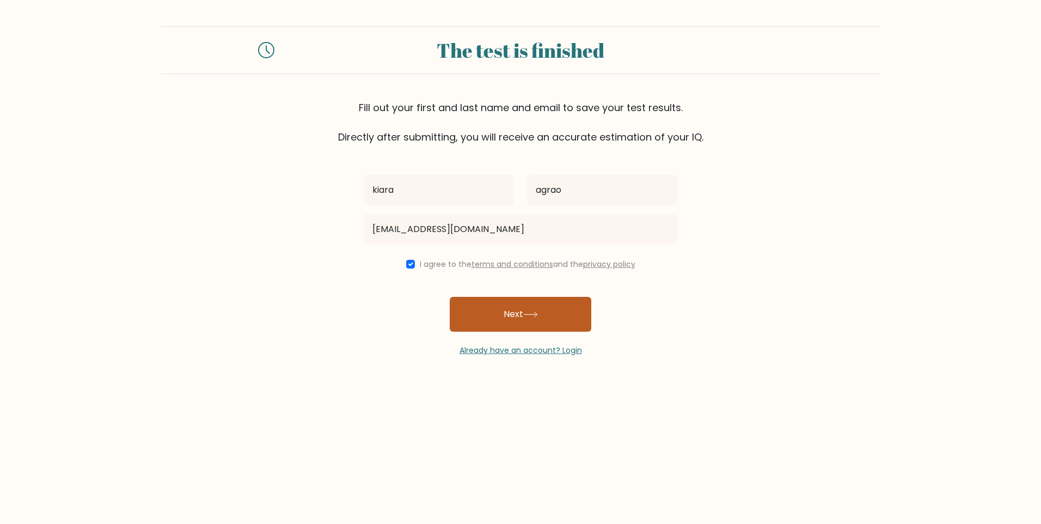
click at [493, 302] on button "Next" at bounding box center [521, 314] width 142 height 35
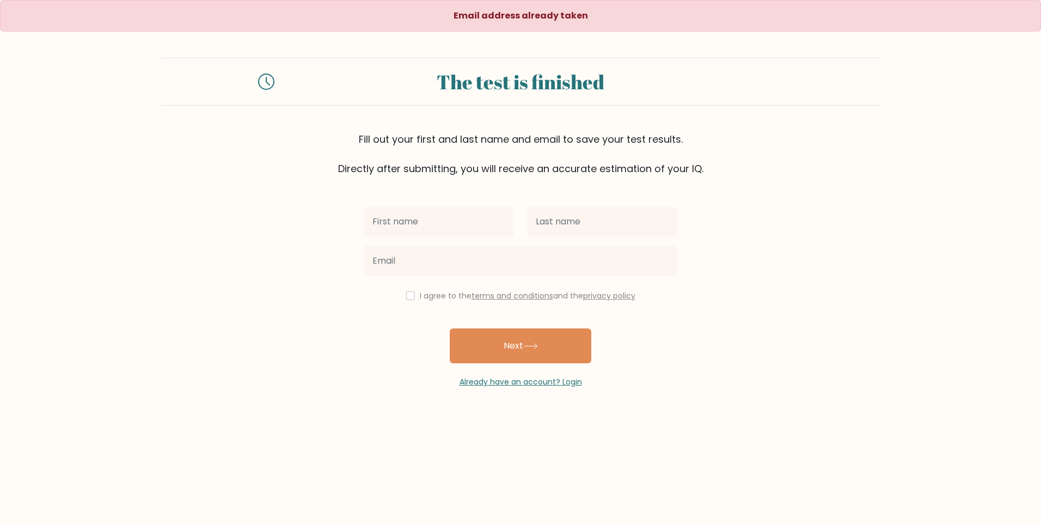
click at [421, 224] on input "text" at bounding box center [439, 221] width 150 height 30
type input "kiara"
type input "agrao"
type input "[EMAIL_ADDRESS][DOMAIN_NAME]"
drag, startPoint x: 522, startPoint y: 268, endPoint x: 517, endPoint y: 271, distance: 5.9
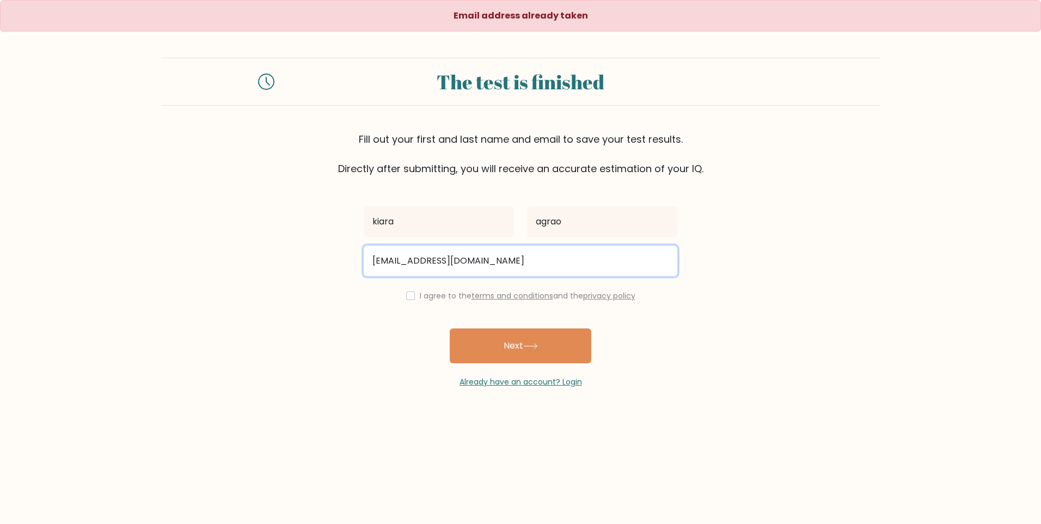
click at [517, 271] on input "[EMAIL_ADDRESS][DOMAIN_NAME]" at bounding box center [521, 261] width 314 height 30
drag, startPoint x: 518, startPoint y: 261, endPoint x: 336, endPoint y: 252, distance: 182.1
click at [336, 252] on form "The test is finished Fill out your first and last name and email to save your t…" at bounding box center [520, 223] width 1041 height 330
click at [406, 265] on input "email" at bounding box center [521, 261] width 314 height 30
type input "kiaramatayaa@gmail.com"
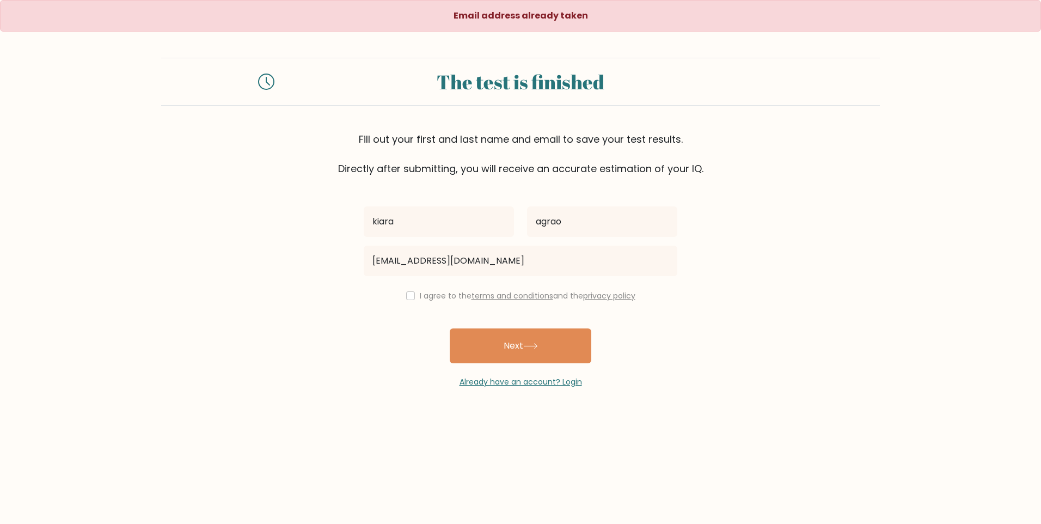
click at [396, 298] on div "I agree to the terms and conditions and the privacy policy" at bounding box center [520, 295] width 327 height 13
click at [407, 298] on input "checkbox" at bounding box center [410, 295] width 9 height 9
checkbox input "true"
click at [489, 342] on button "Next" at bounding box center [521, 345] width 142 height 35
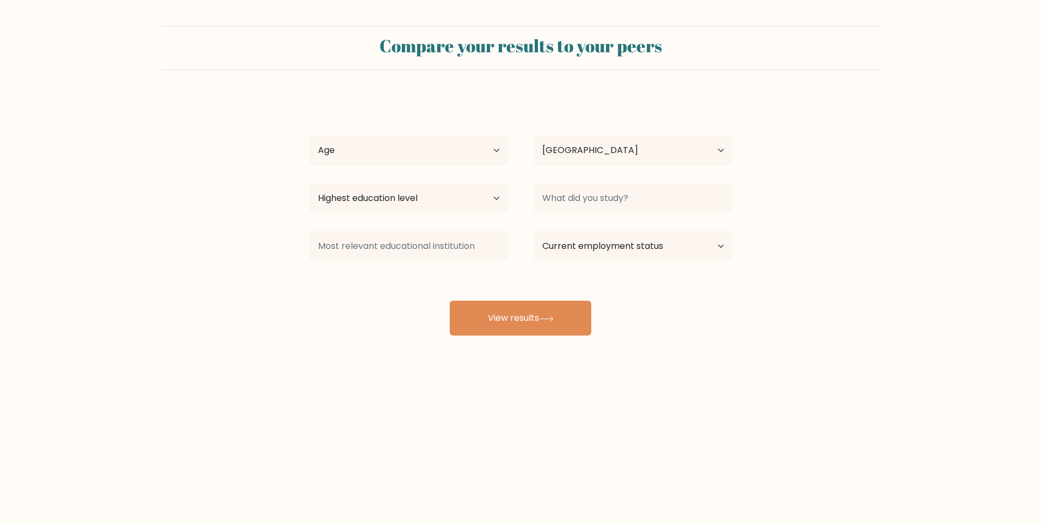
select select "PH"
click at [485, 157] on select "Age Under 18 years old 18-24 years old 25-34 years old 35-44 years old 45-54 ye…" at bounding box center [408, 150] width 198 height 30
select select "25_34"
click at [309, 135] on select "Age Under 18 years old 18-24 years old 25-34 years old 35-44 years old 45-54 ye…" at bounding box center [408, 150] width 198 height 30
click at [380, 201] on select "Highest education level No schooling Primary Lower Secondary Upper Secondary Oc…" at bounding box center [408, 198] width 198 height 30
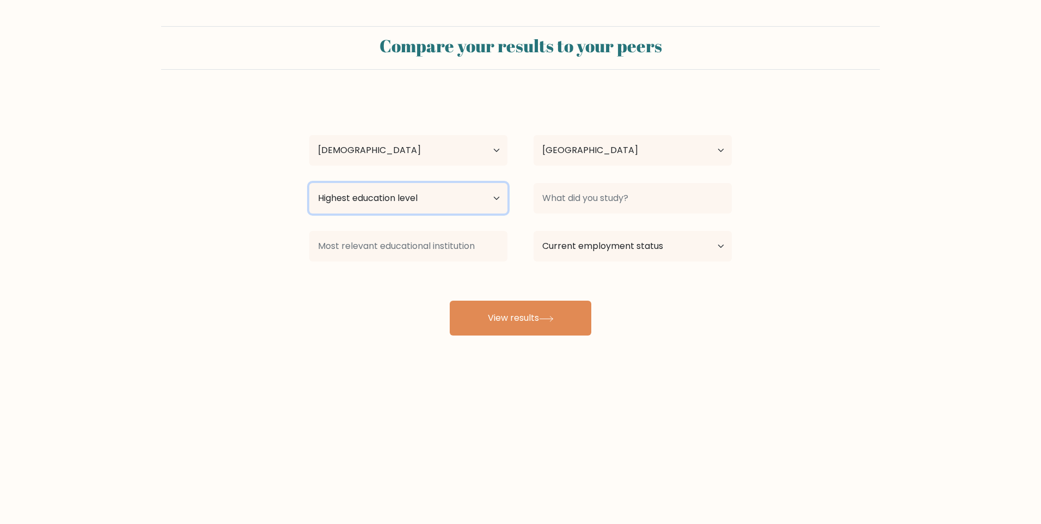
select select "bachelors_degree"
click at [309, 183] on select "Highest education level No schooling Primary Lower Secondary Upper Secondary Oc…" at bounding box center [408, 198] width 198 height 30
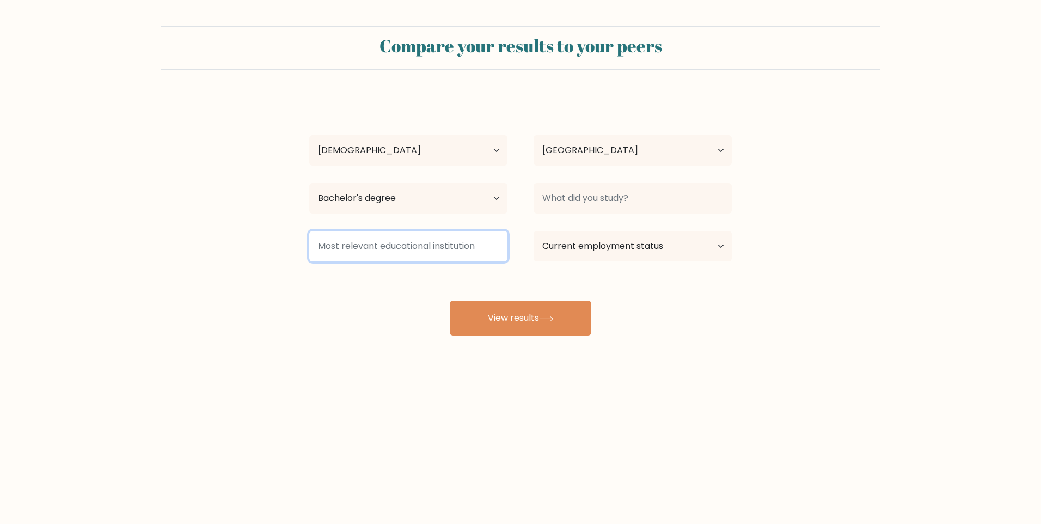
click at [364, 252] on input at bounding box center [408, 246] width 198 height 30
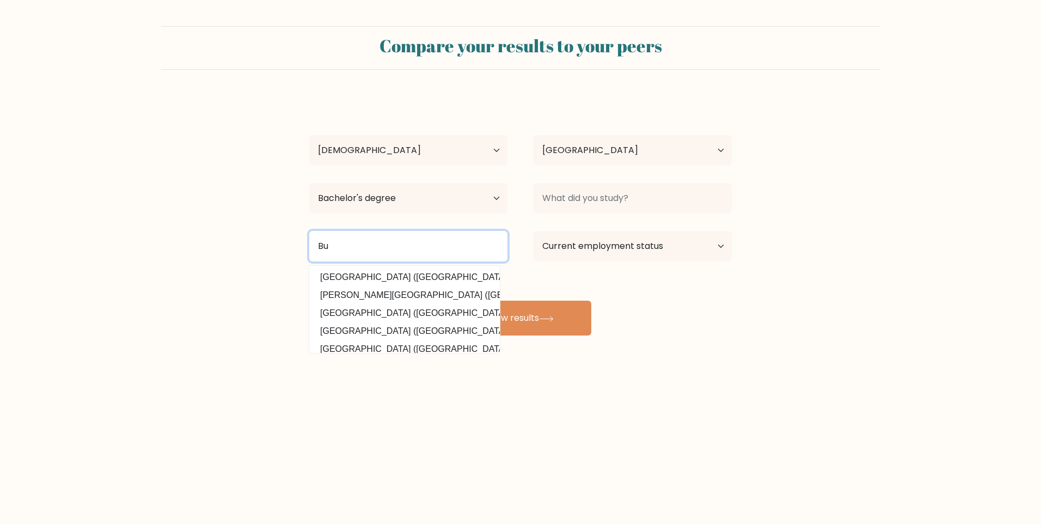
type input "B"
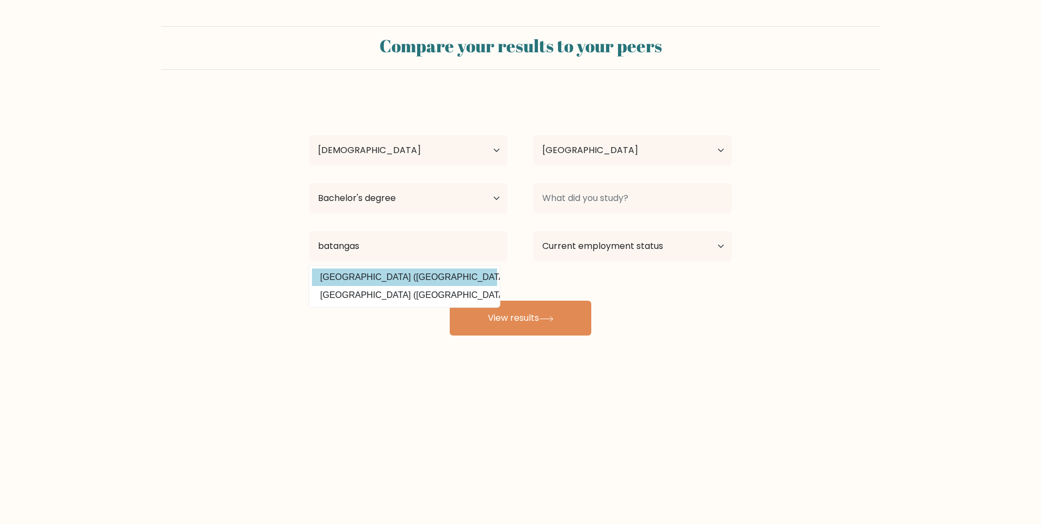
click at [464, 274] on option "Batangas State University (Philippines)" at bounding box center [404, 276] width 185 height 17
type input "[GEOGRAPHIC_DATA]"
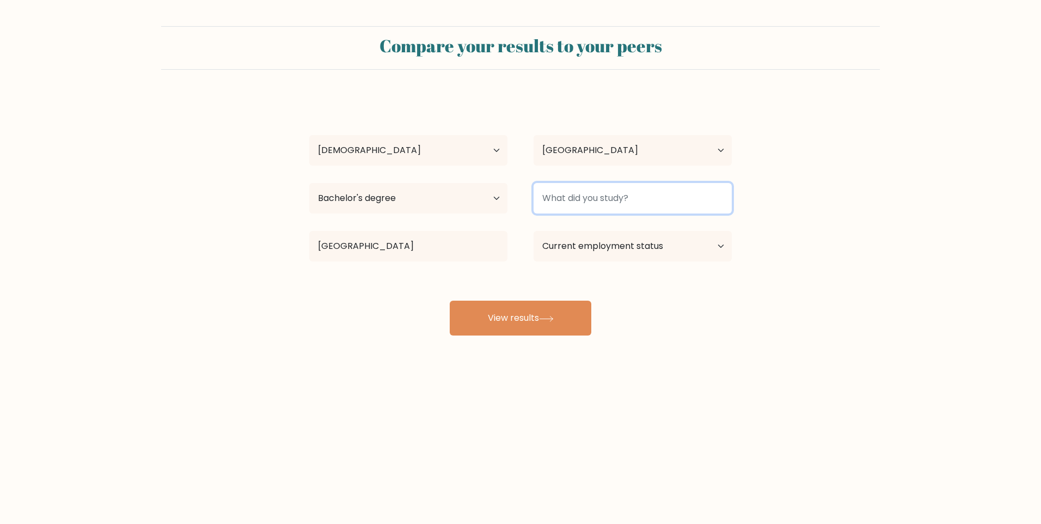
click at [626, 192] on input at bounding box center [633, 198] width 198 height 30
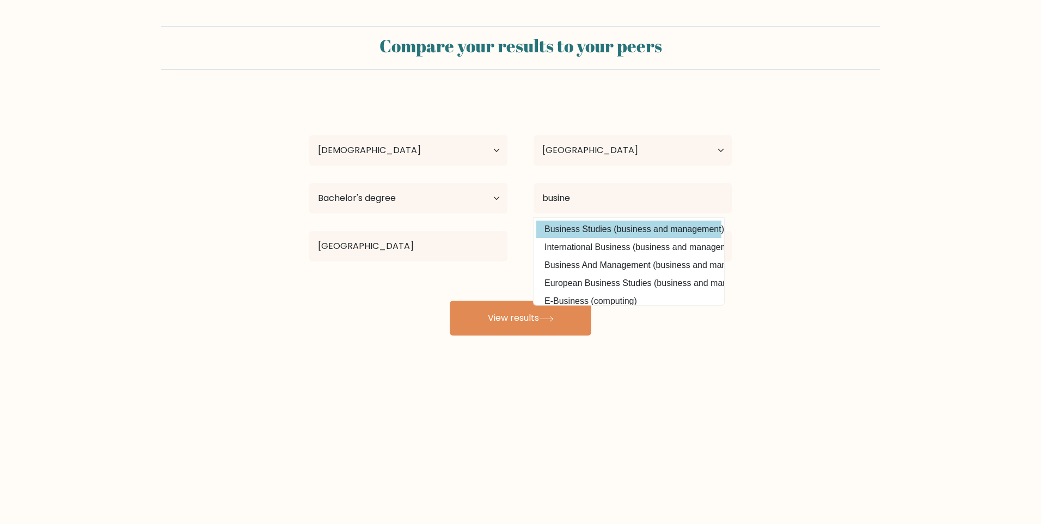
click at [623, 230] on option "Business Studies (business and management)" at bounding box center [628, 228] width 185 height 17
type input "Business Studies"
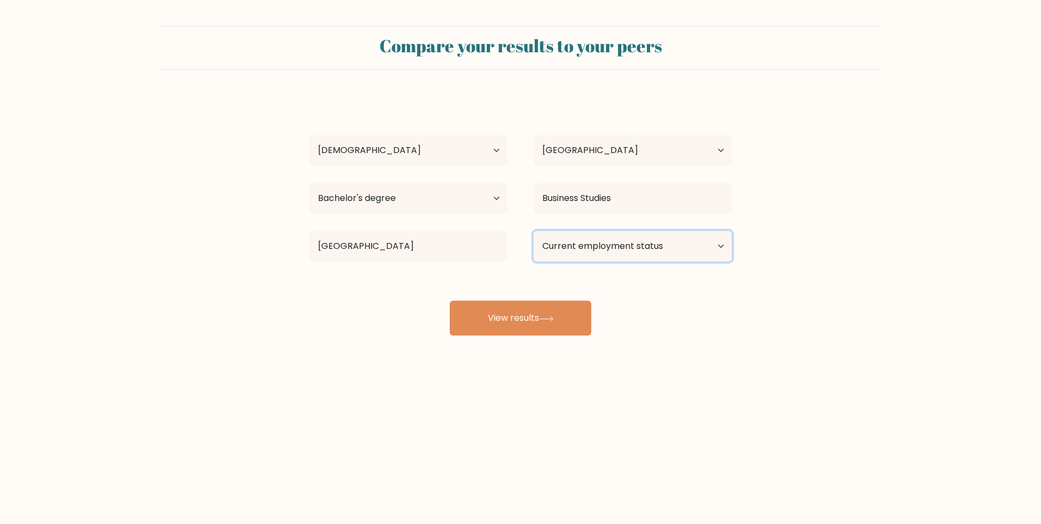
click at [626, 246] on select "Current employment status Employed Student Retired Other / prefer not to answer" at bounding box center [633, 246] width 198 height 30
select select "other"
click at [534, 231] on select "Current employment status Employed Student Retired Other / prefer not to answer" at bounding box center [633, 246] width 198 height 30
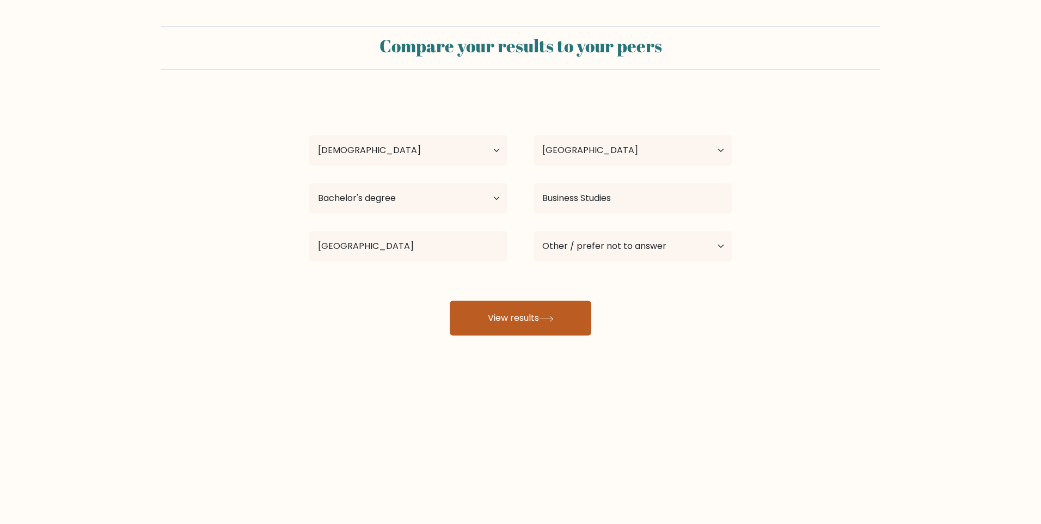
click at [544, 317] on icon at bounding box center [546, 319] width 15 height 6
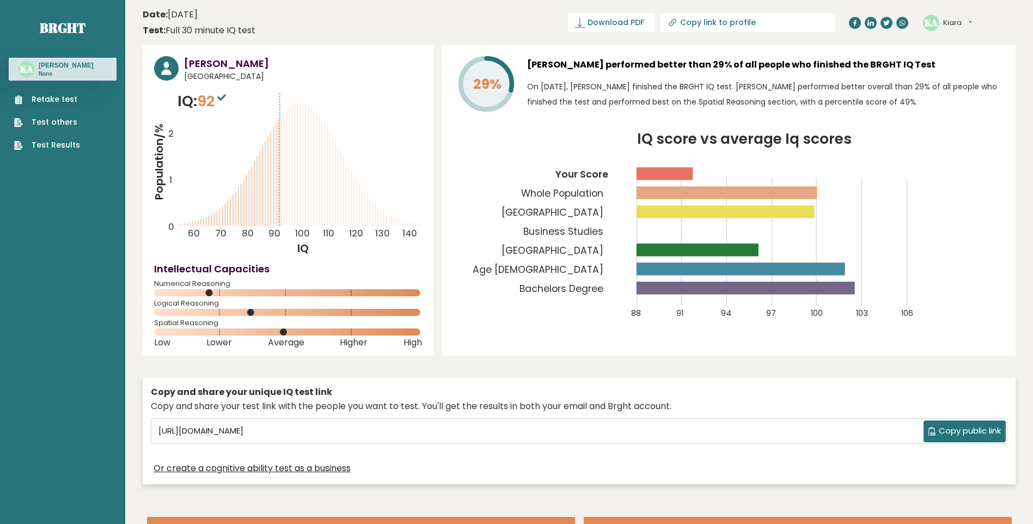
click at [963, 434] on span "Copy public link" at bounding box center [970, 431] width 62 height 13
